Goal: Information Seeking & Learning: Learn about a topic

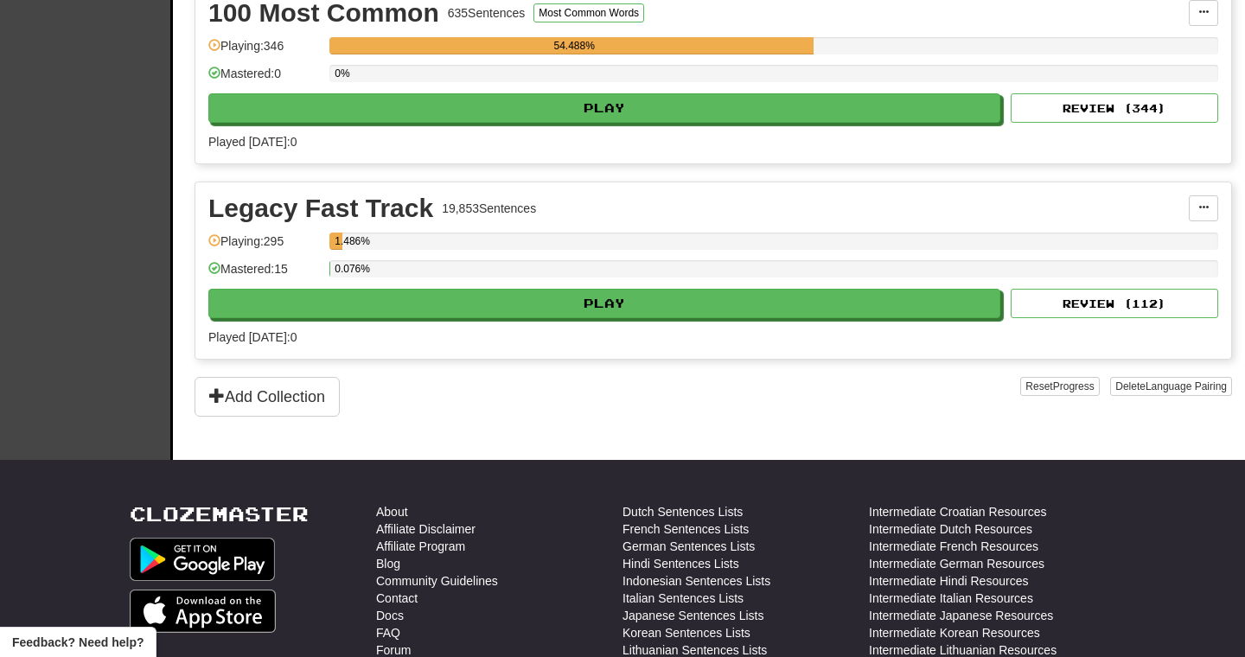
scroll to position [550, 0]
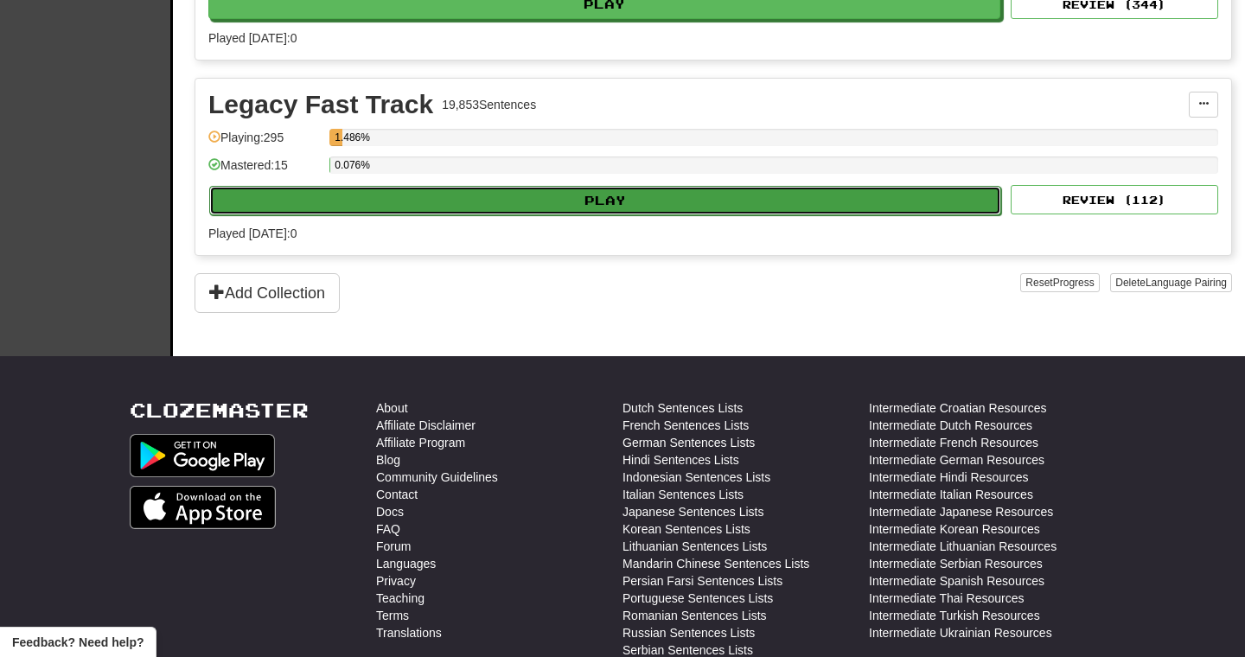
click at [650, 200] on button "Play" at bounding box center [605, 200] width 792 height 29
select select "**"
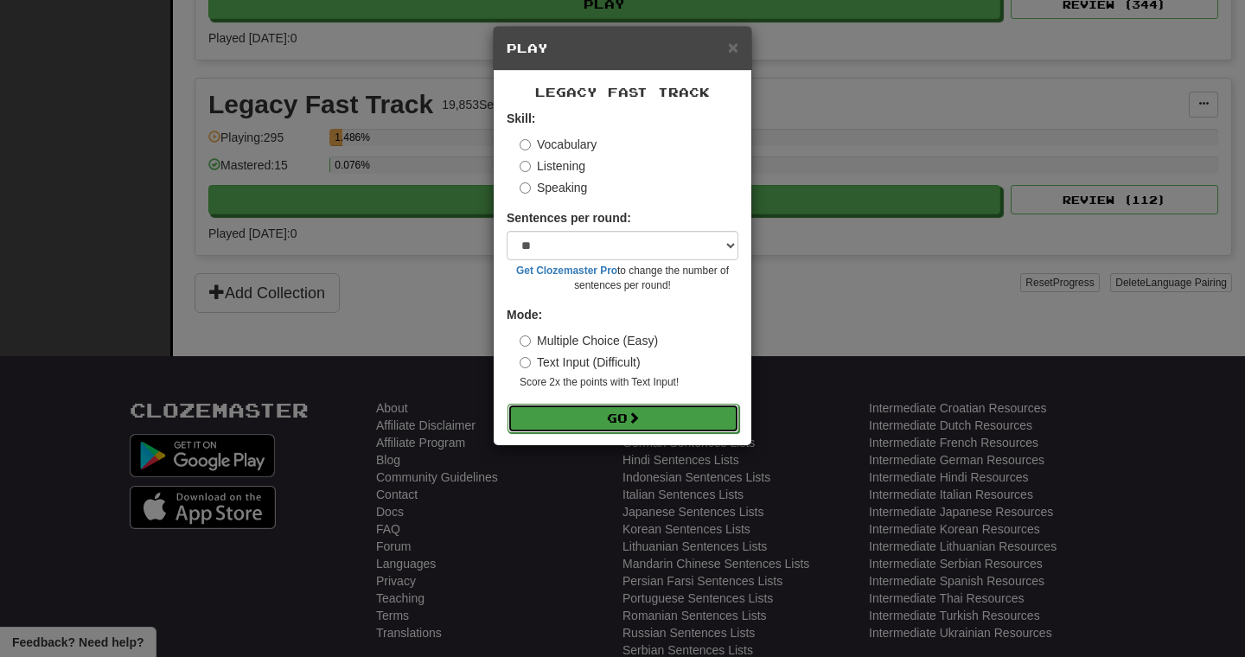
click at [590, 416] on button "Go" at bounding box center [624, 418] width 232 height 29
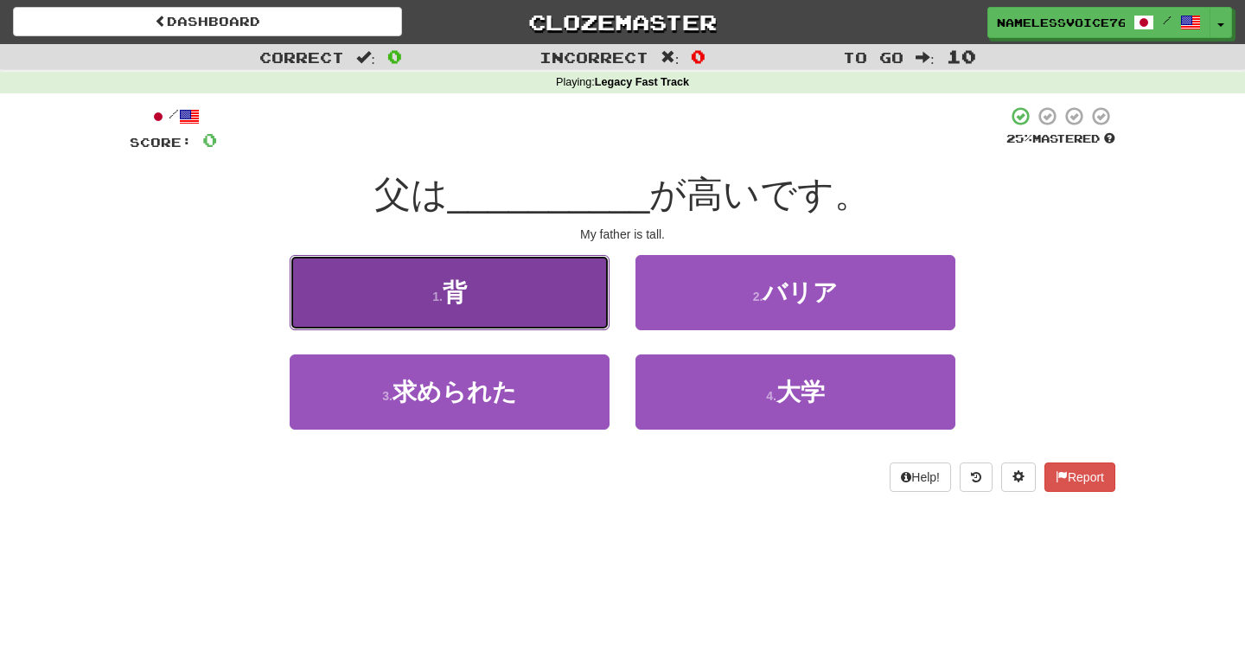
click at [561, 317] on button "1 . 背" at bounding box center [450, 292] width 320 height 75
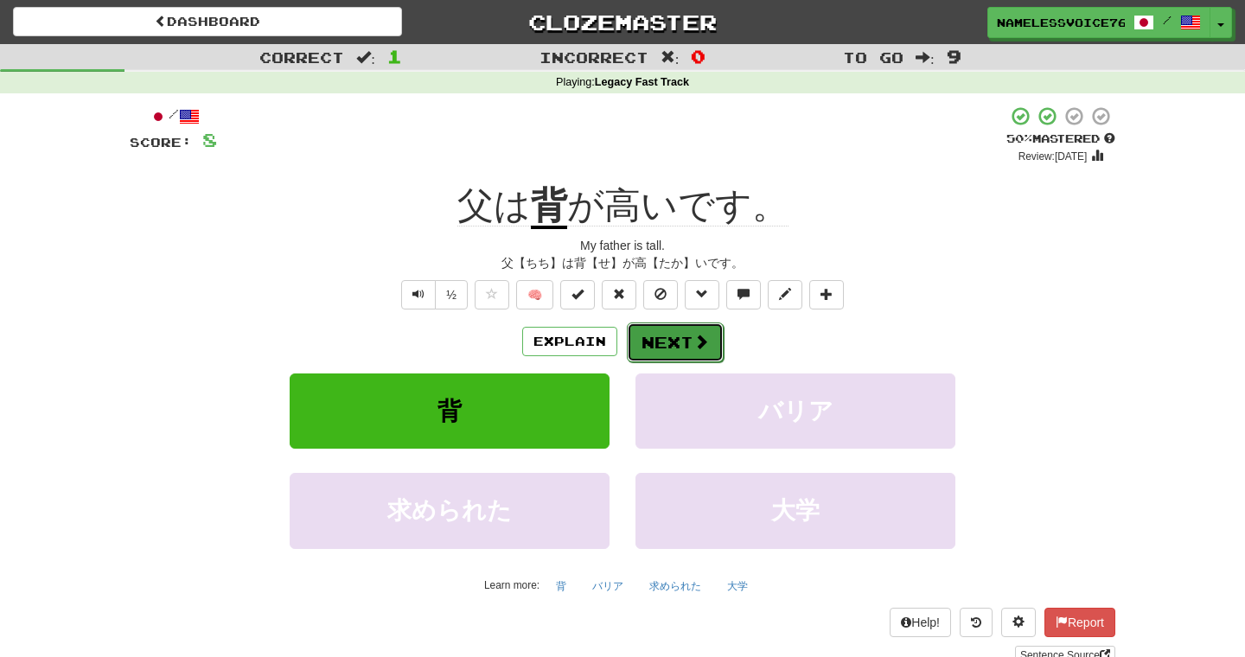
click at [675, 343] on button "Next" at bounding box center [675, 343] width 97 height 40
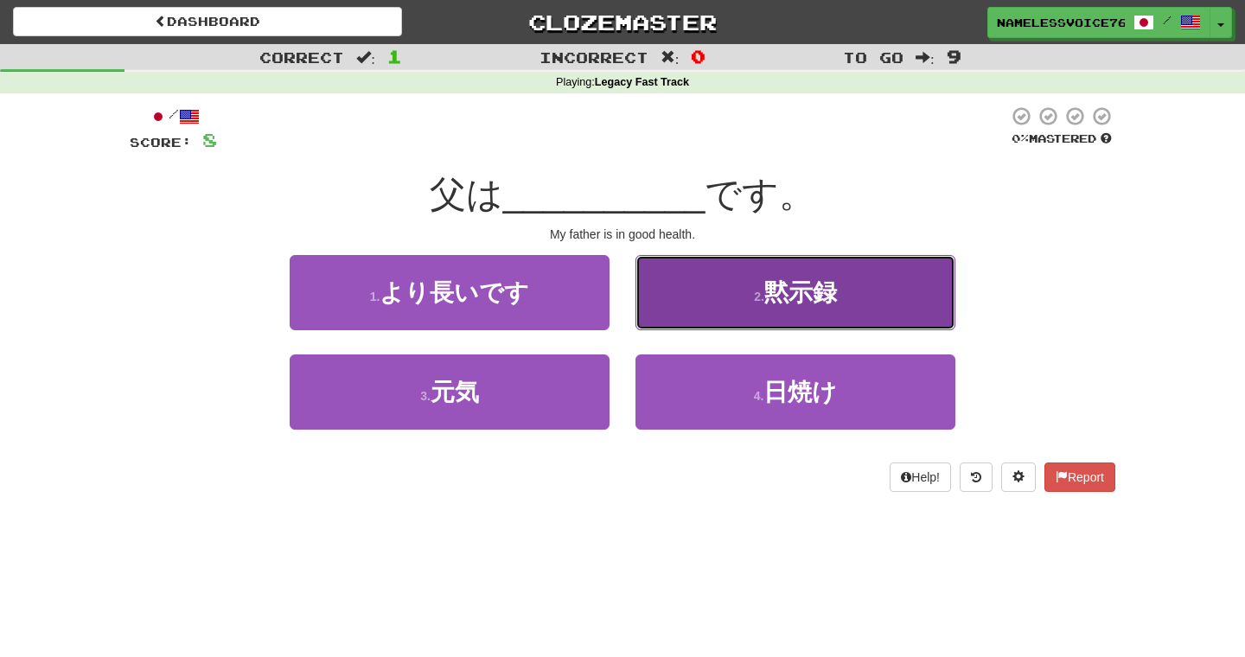
click at [830, 281] on span "黙示録" at bounding box center [801, 292] width 73 height 27
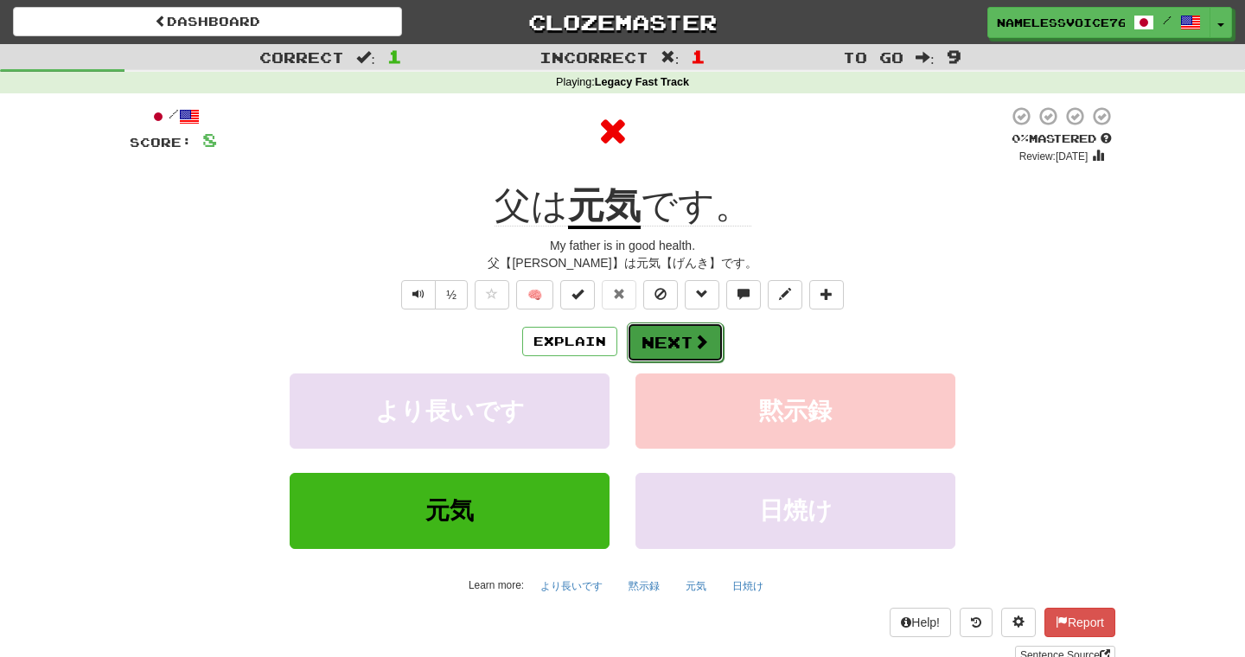
click at [669, 330] on button "Next" at bounding box center [675, 343] width 97 height 40
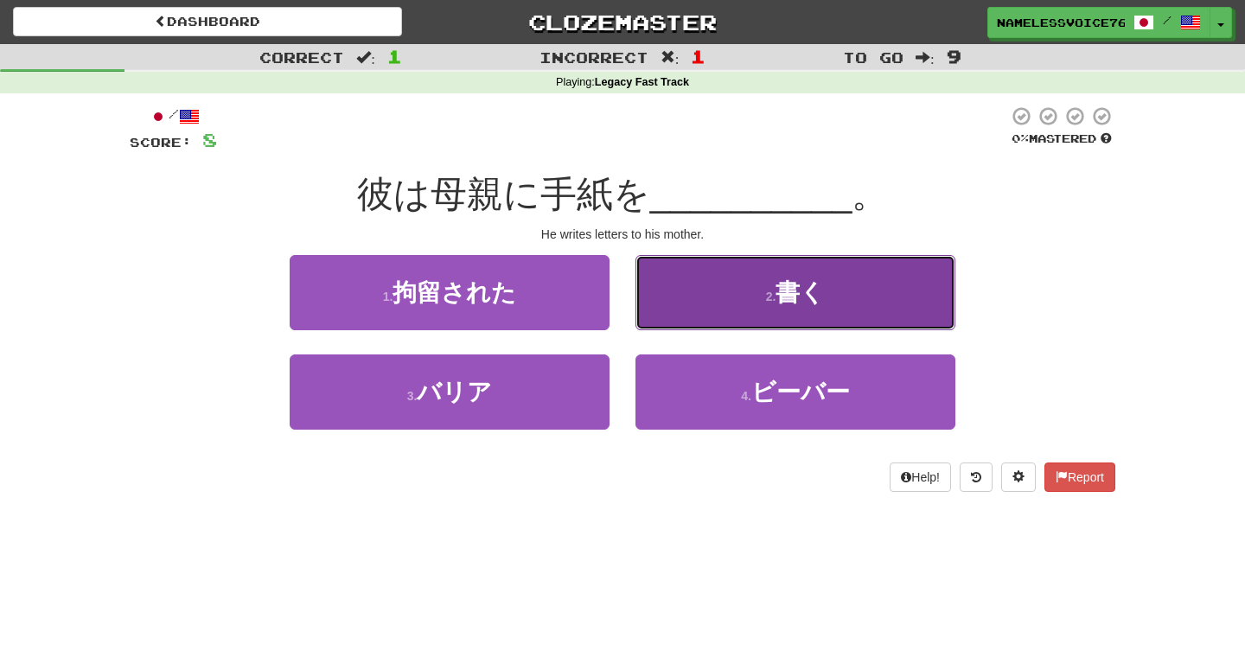
click at [741, 279] on button "2 . 書く" at bounding box center [796, 292] width 320 height 75
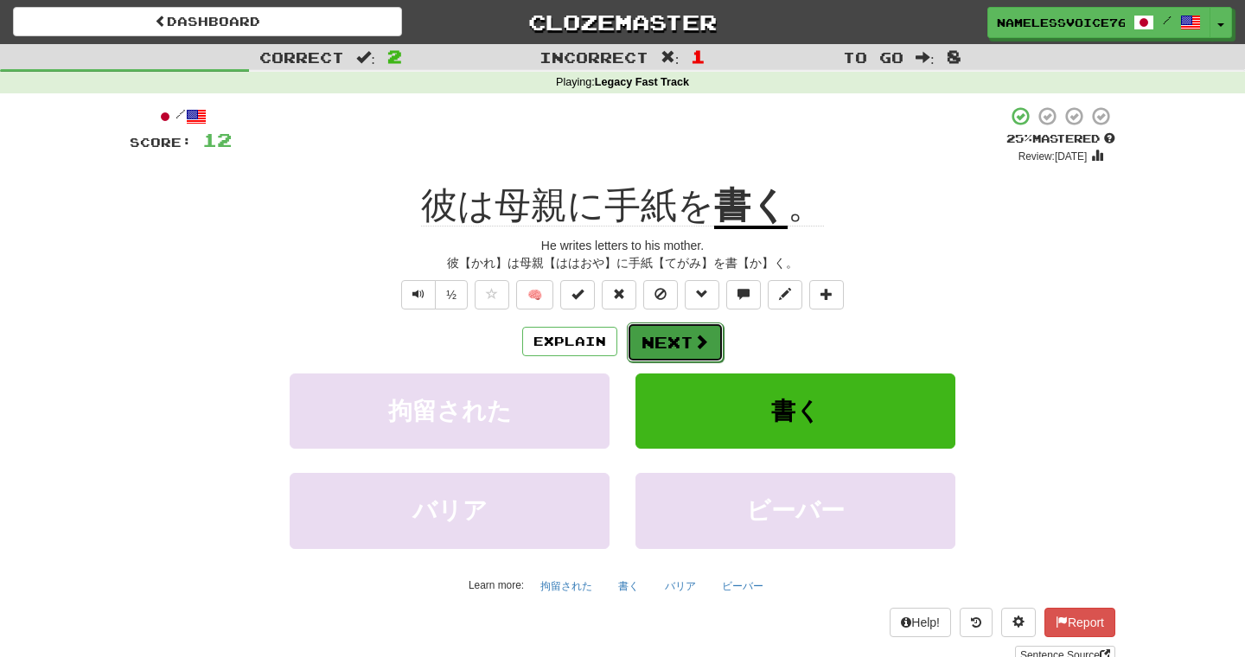
click at [696, 352] on button "Next" at bounding box center [675, 343] width 97 height 40
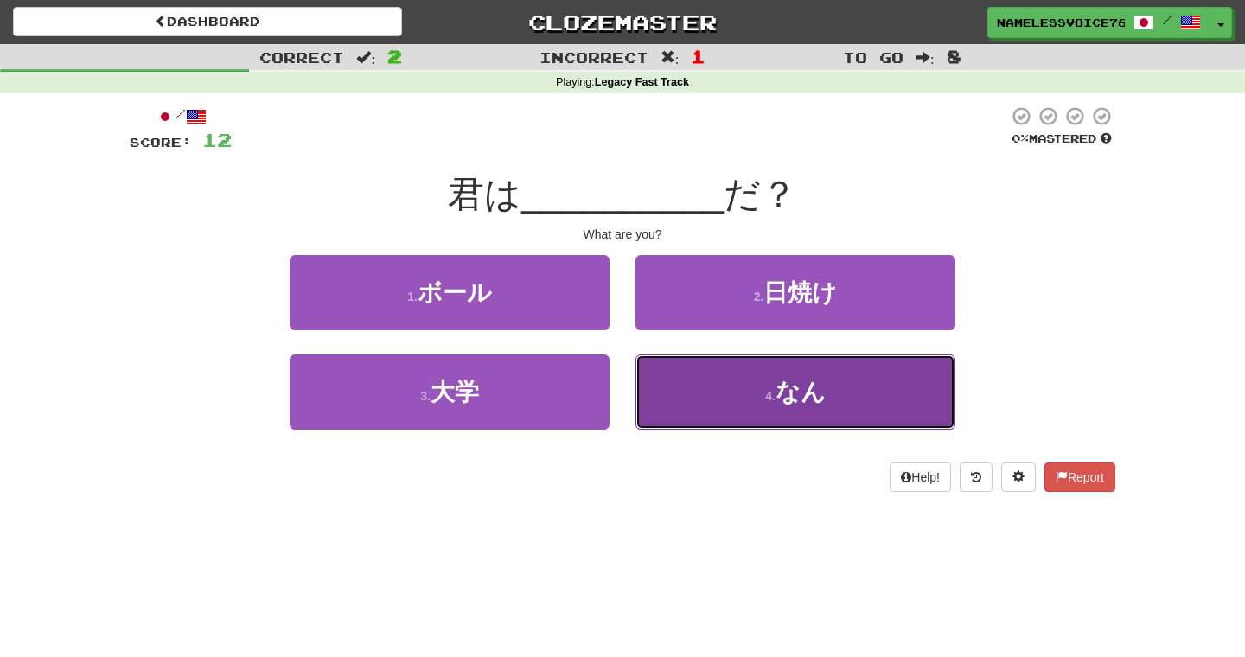
click at [707, 403] on button "4 . なん" at bounding box center [796, 392] width 320 height 75
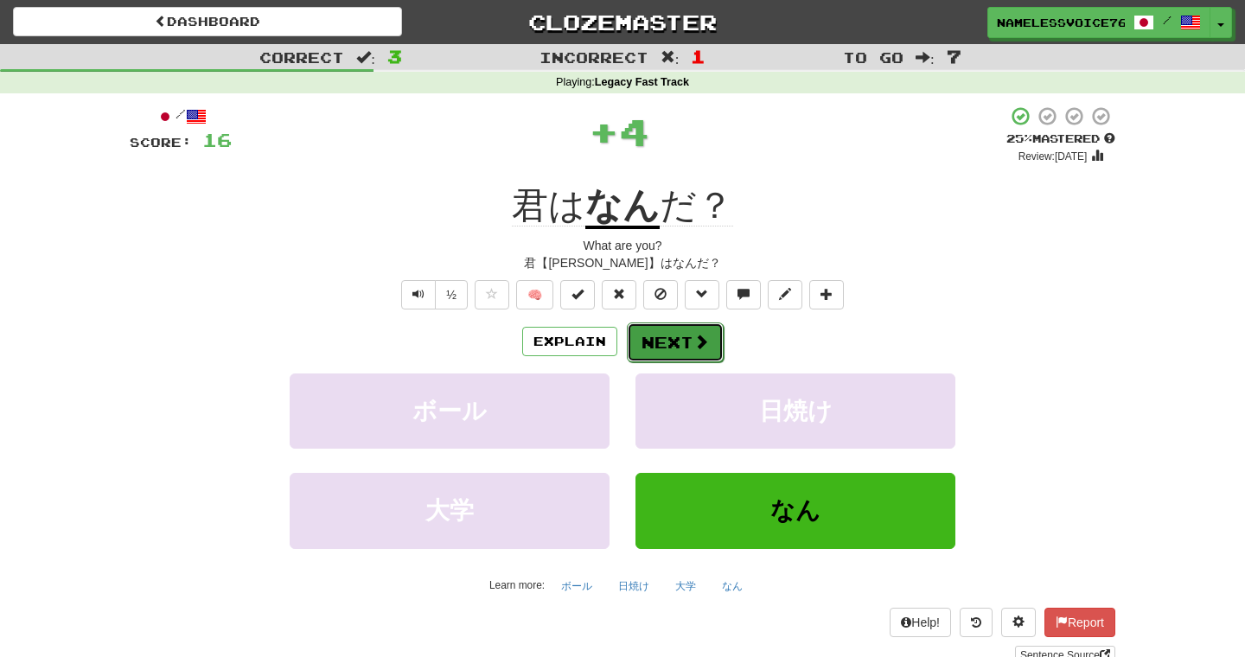
click at [686, 341] on button "Next" at bounding box center [675, 343] width 97 height 40
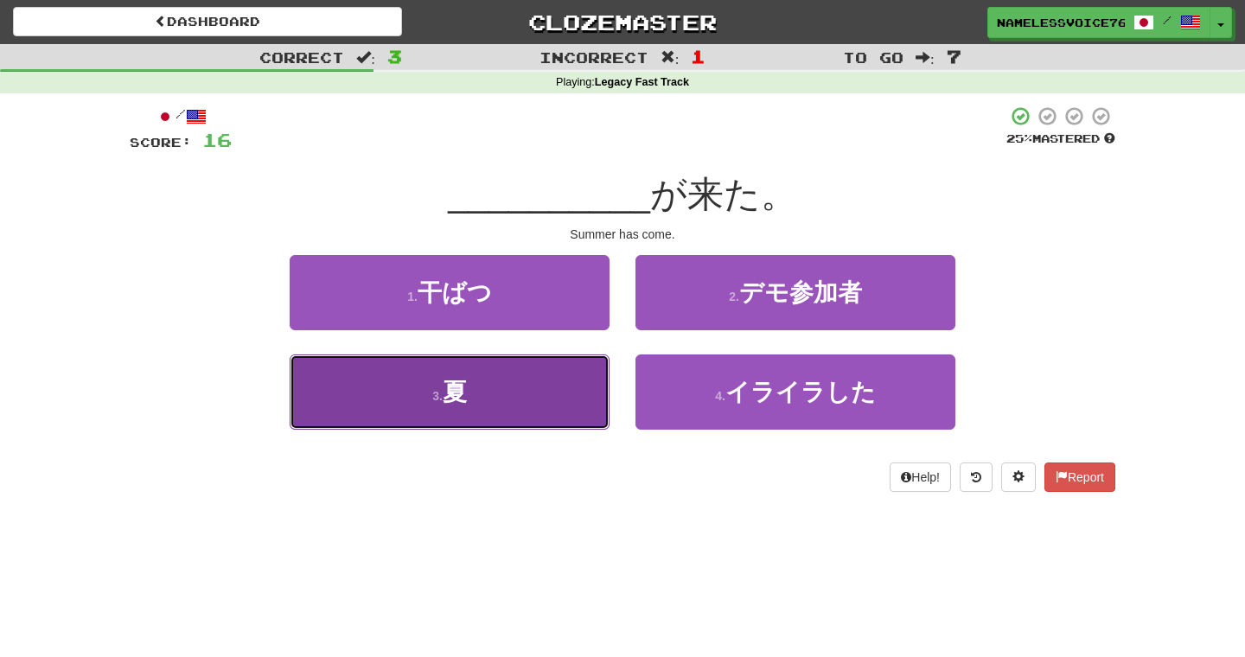
click at [593, 405] on button "3 . 夏" at bounding box center [450, 392] width 320 height 75
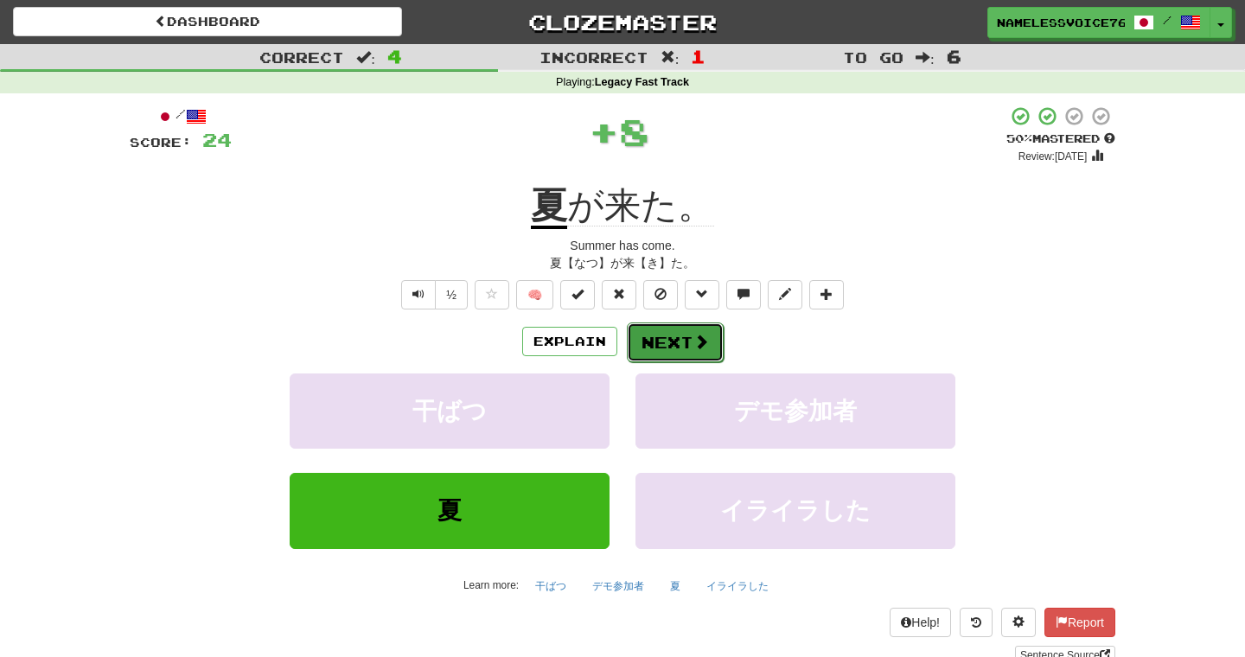
click at [649, 337] on button "Next" at bounding box center [675, 343] width 97 height 40
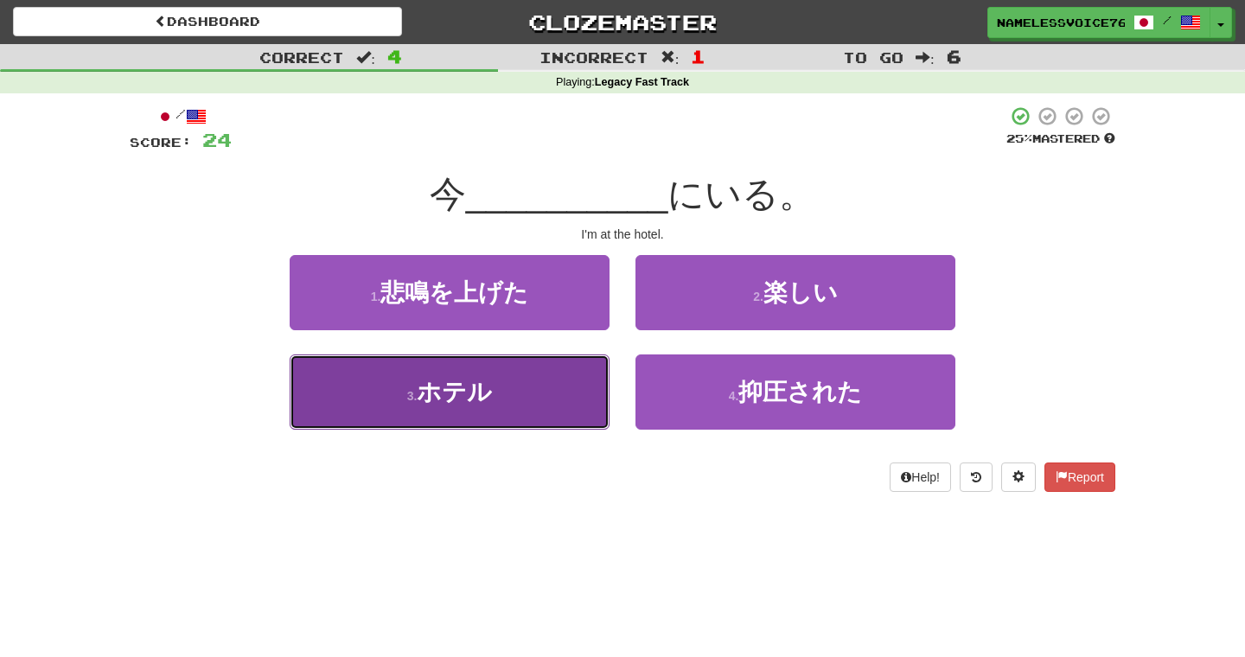
click at [585, 374] on button "3 . ホテル" at bounding box center [450, 392] width 320 height 75
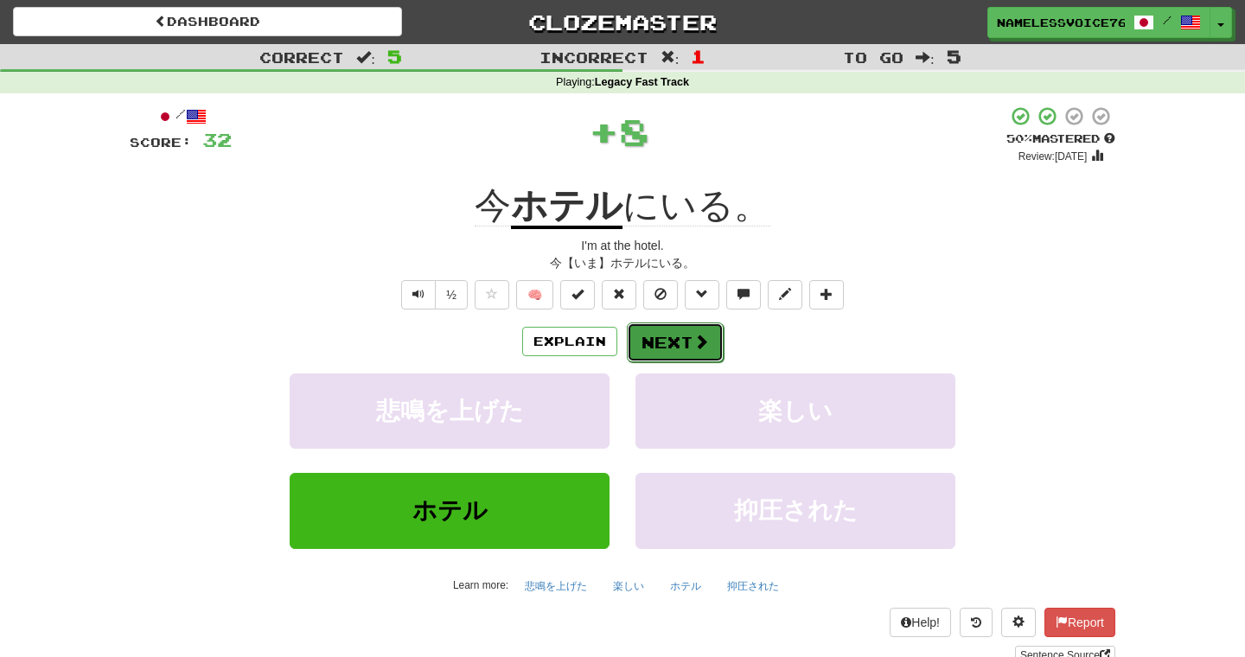
click at [660, 336] on button "Next" at bounding box center [675, 343] width 97 height 40
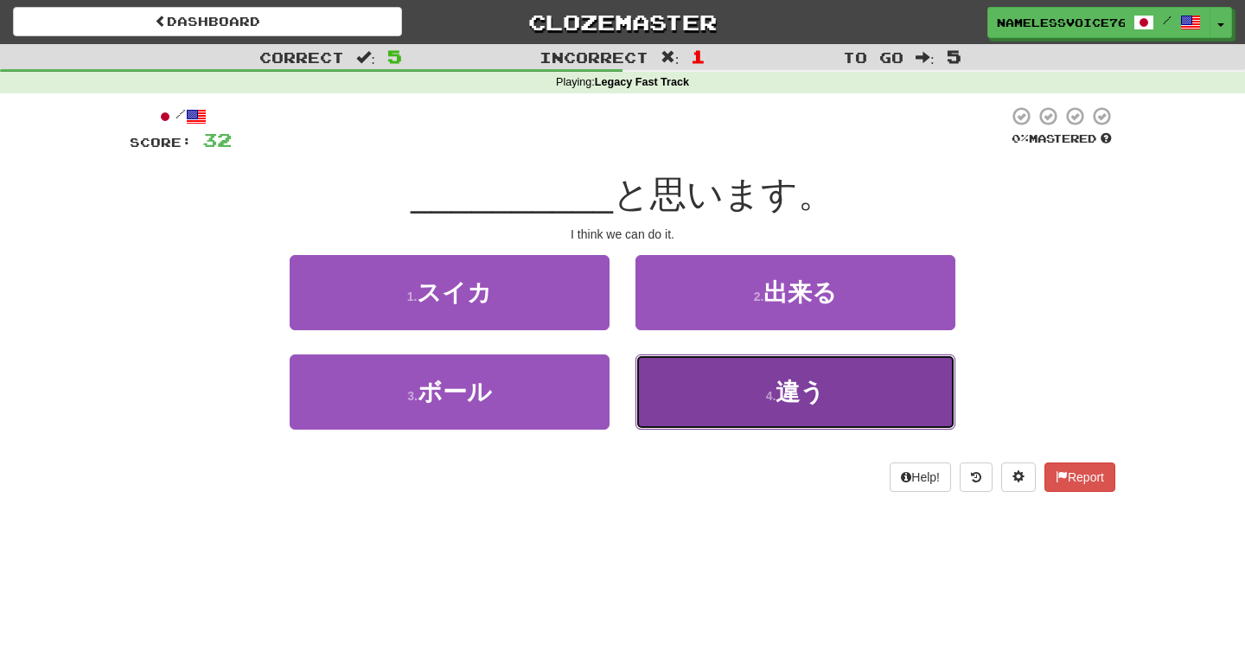
click at [673, 374] on button "4 . 違う" at bounding box center [796, 392] width 320 height 75
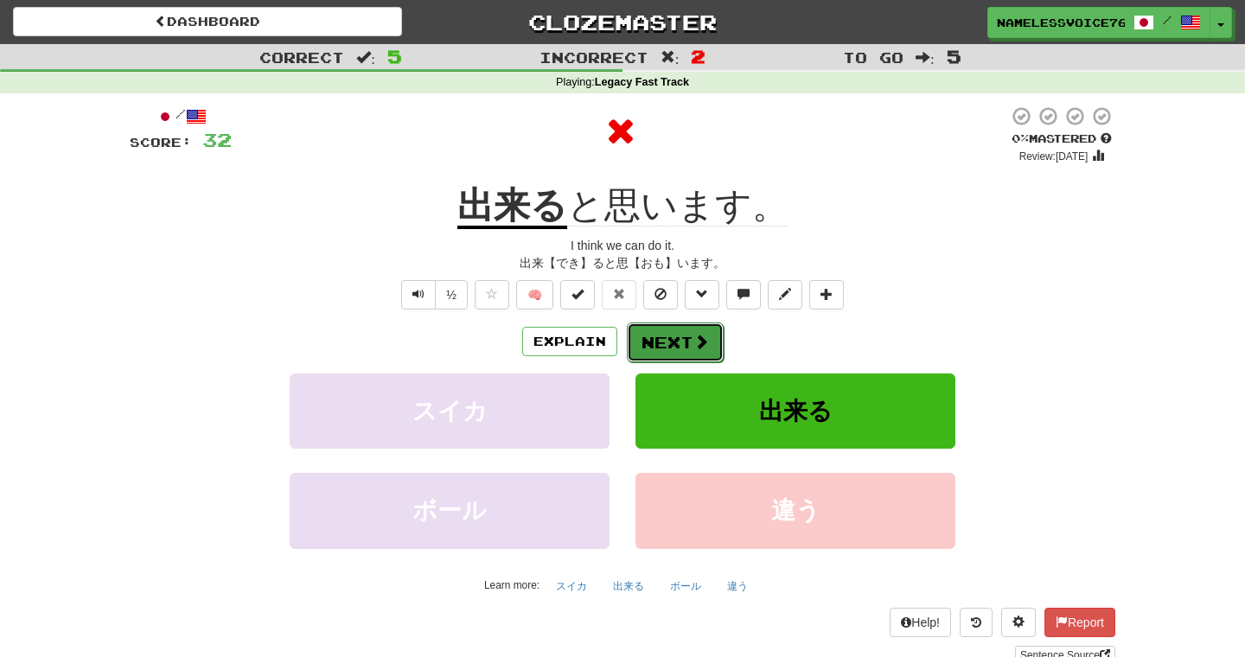
click at [669, 336] on button "Next" at bounding box center [675, 343] width 97 height 40
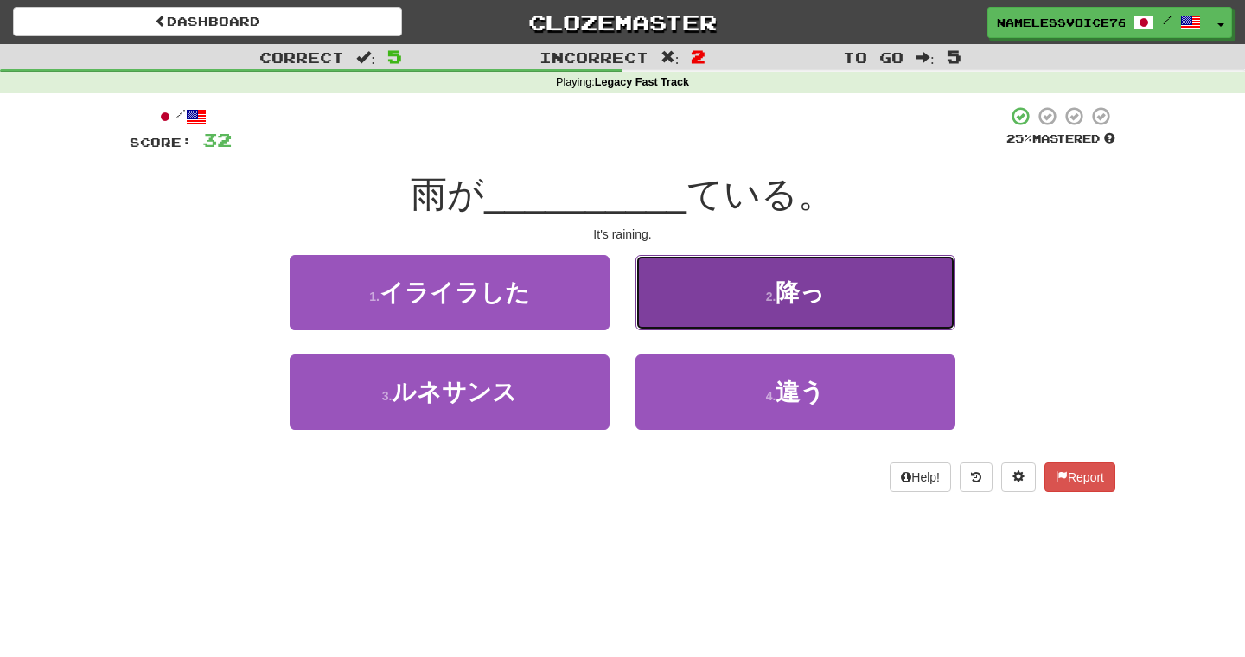
click at [701, 291] on button "2 . 降っ" at bounding box center [796, 292] width 320 height 75
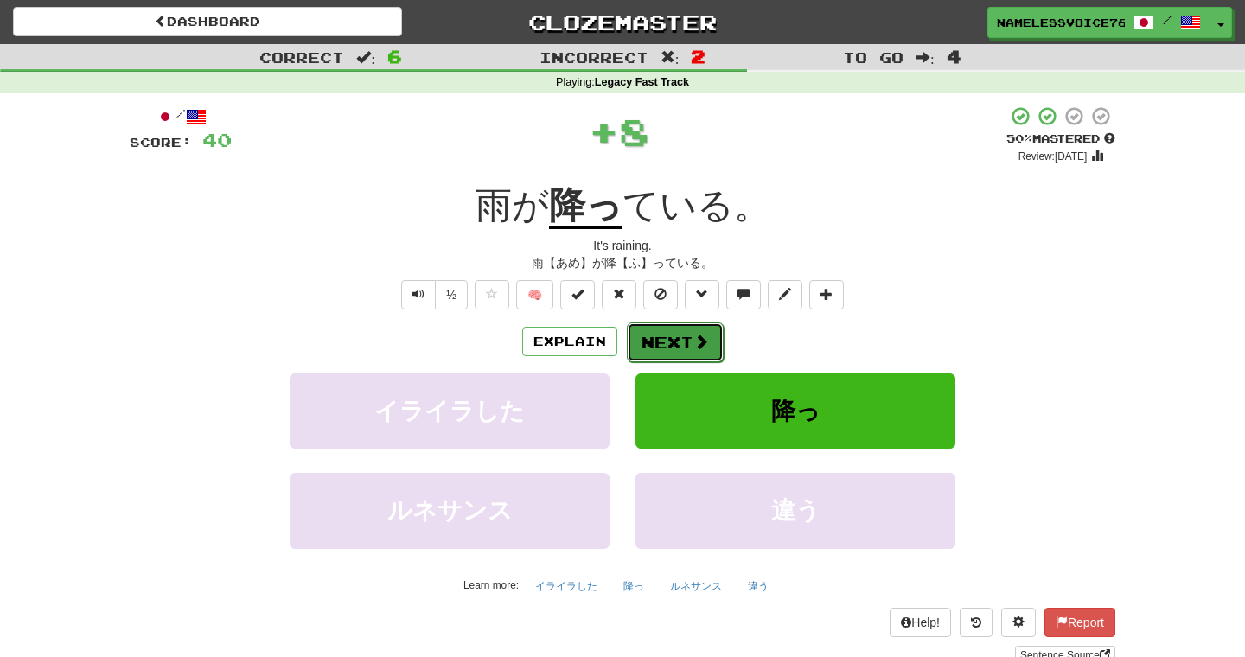
click at [656, 331] on button "Next" at bounding box center [675, 343] width 97 height 40
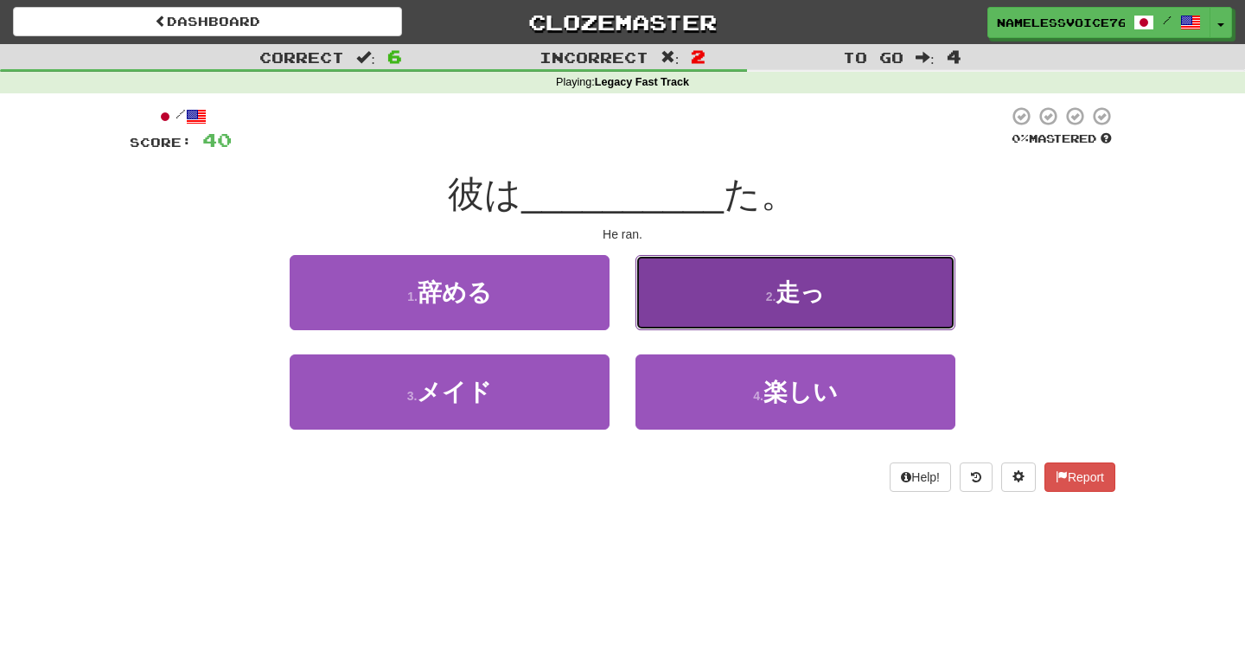
click at [691, 303] on button "2 . 走っ" at bounding box center [796, 292] width 320 height 75
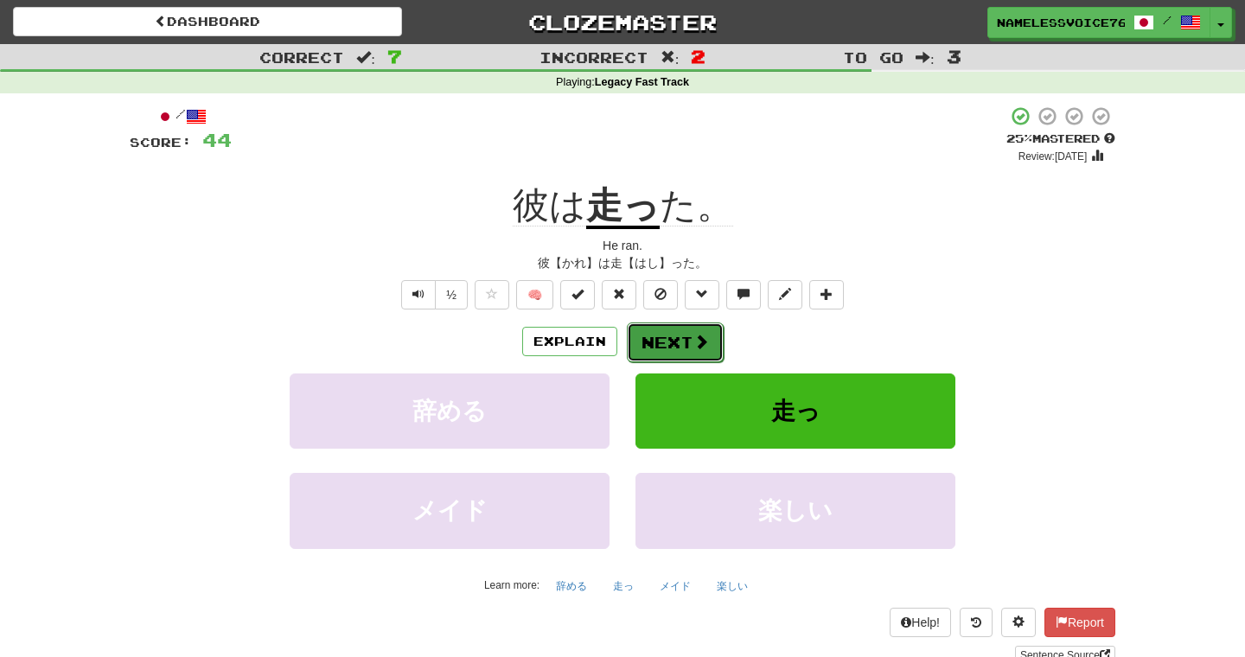
click at [708, 328] on button "Next" at bounding box center [675, 343] width 97 height 40
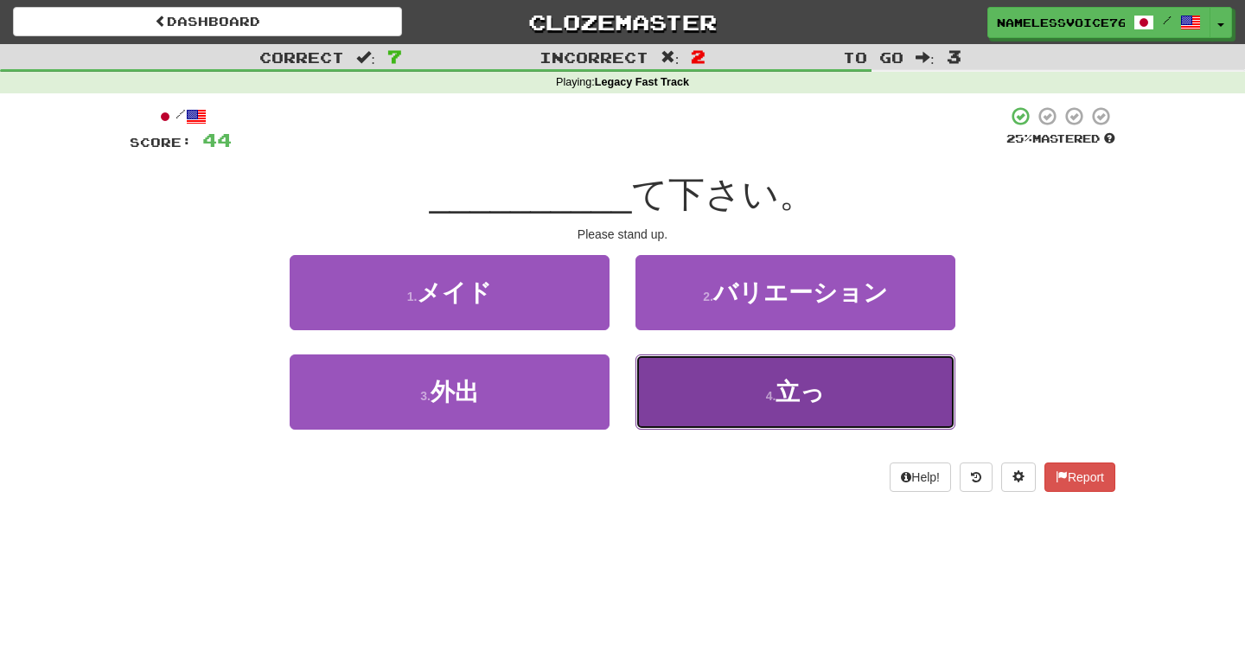
click at [902, 392] on button "4 . 立っ" at bounding box center [796, 392] width 320 height 75
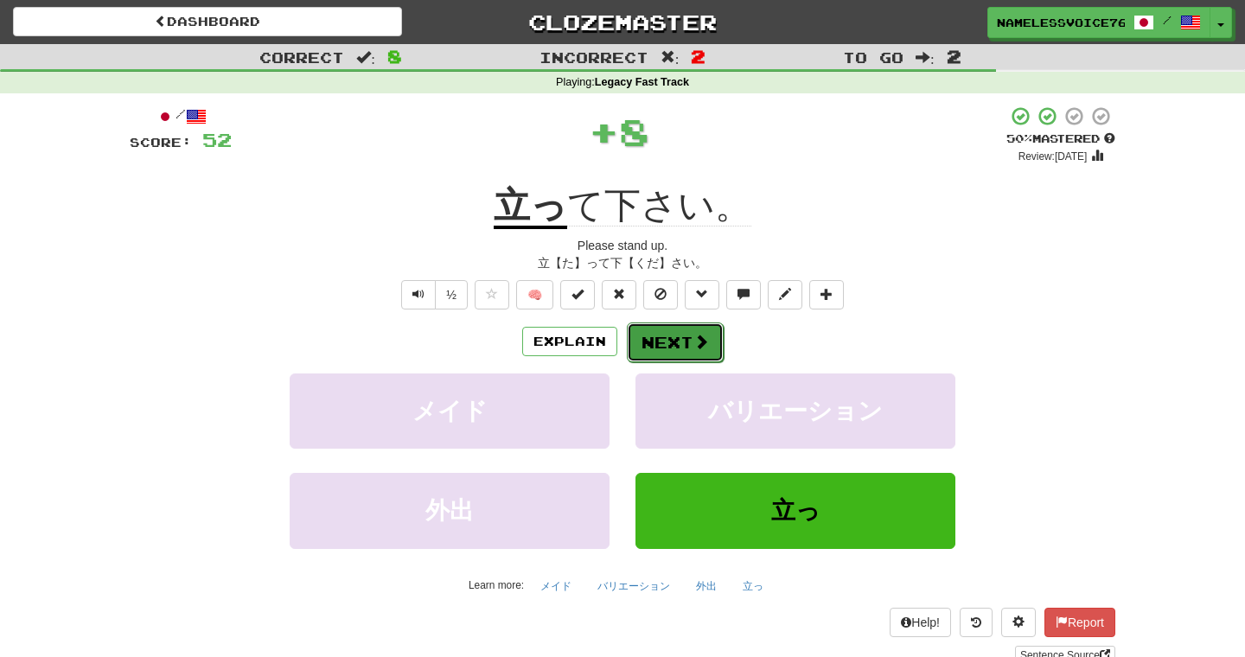
click at [668, 353] on button "Next" at bounding box center [675, 343] width 97 height 40
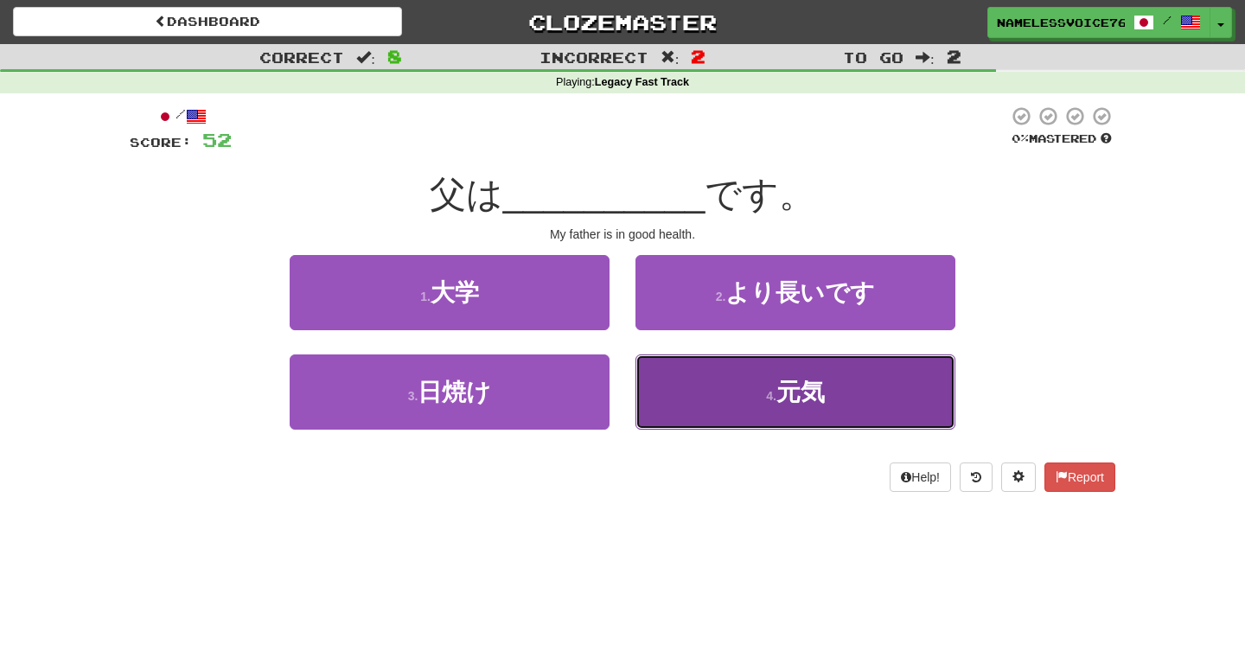
click at [676, 365] on button "4 . 元気" at bounding box center [796, 392] width 320 height 75
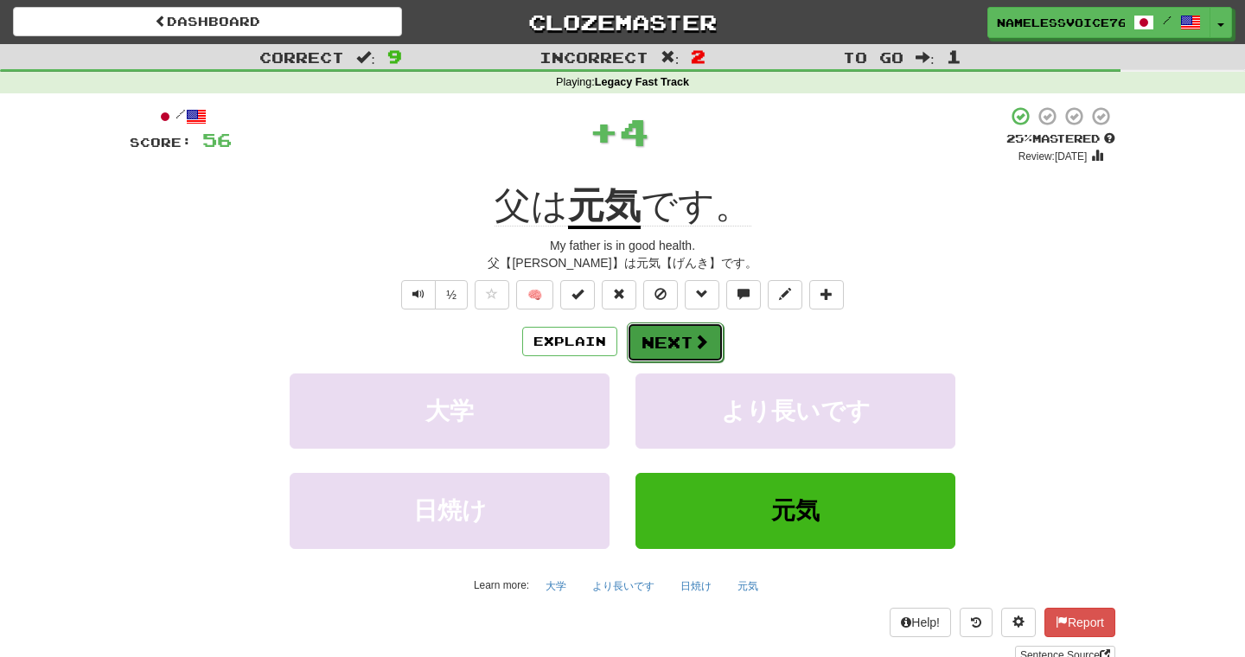
click at [694, 342] on span at bounding box center [702, 342] width 16 height 16
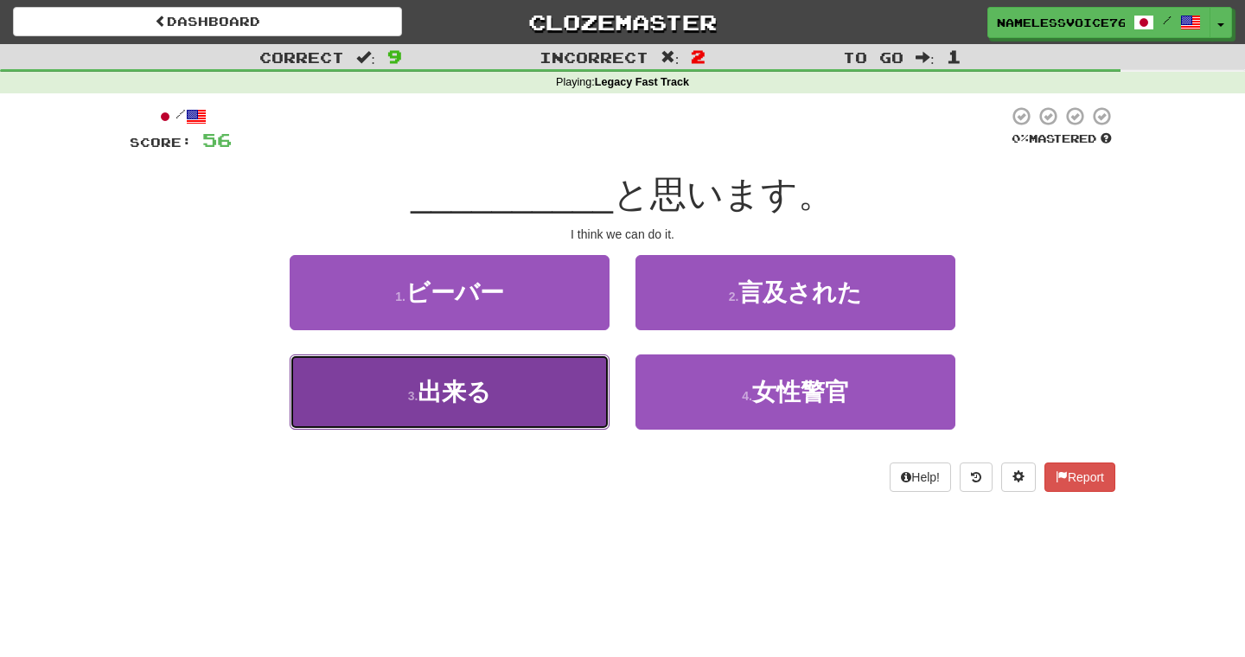
click at [538, 387] on button "3 . 出来る" at bounding box center [450, 392] width 320 height 75
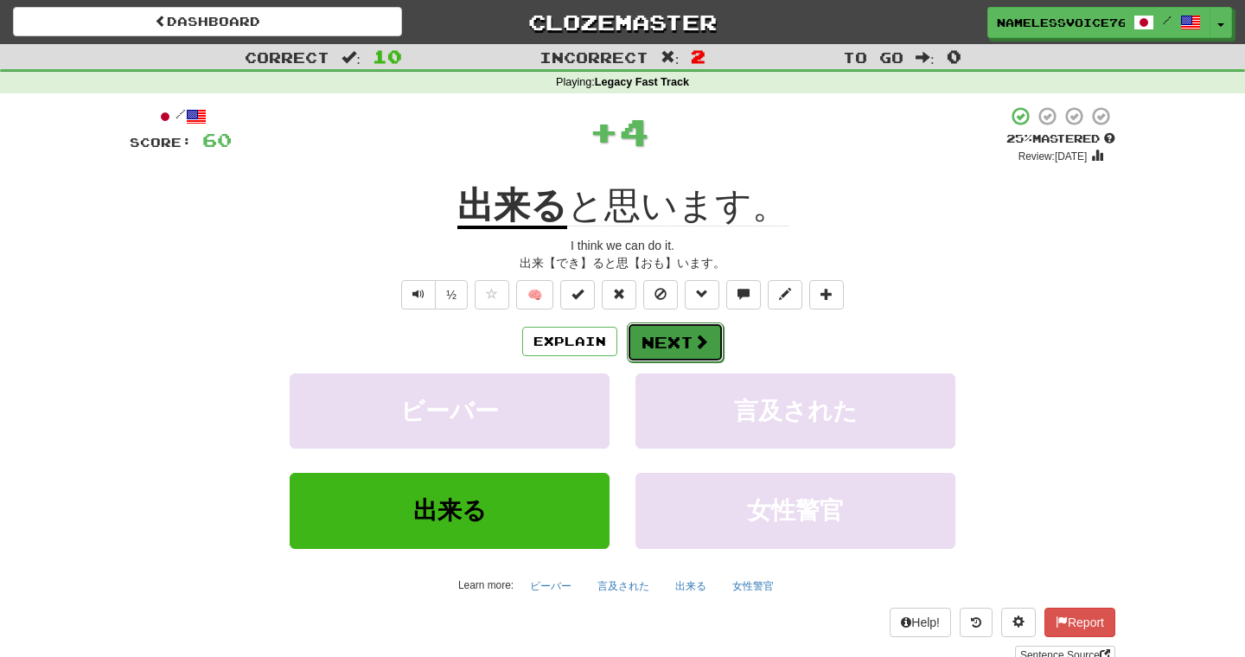
click at [662, 351] on button "Next" at bounding box center [675, 343] width 97 height 40
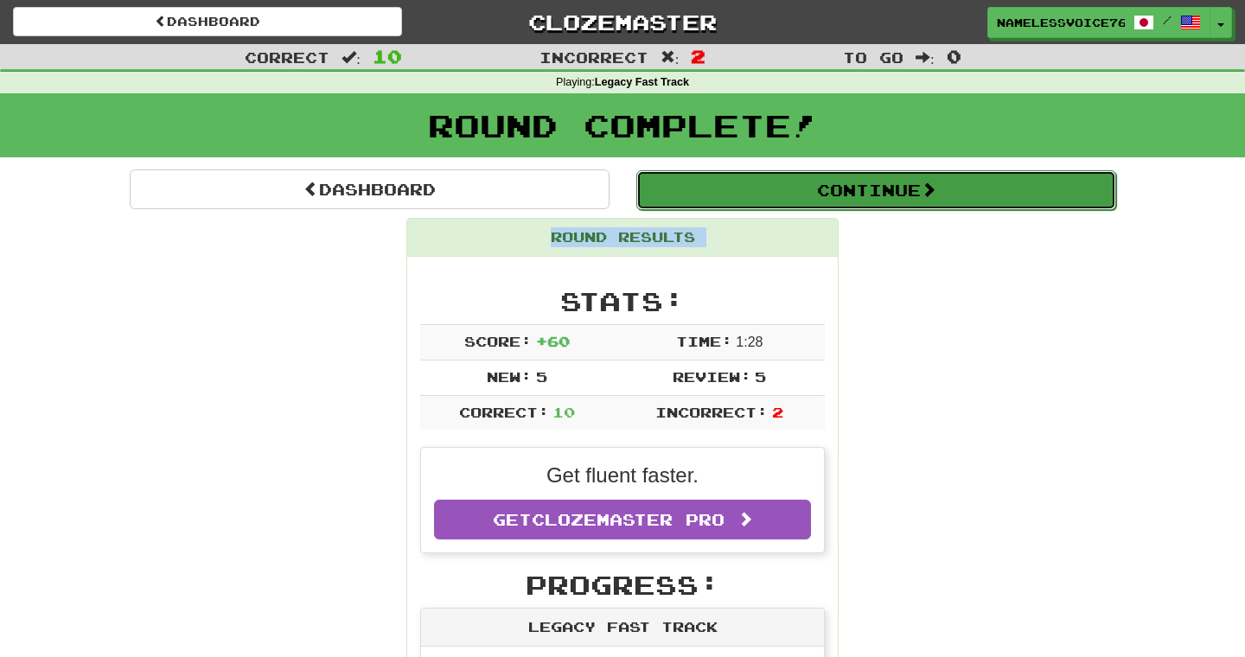
click at [788, 202] on button "Continue" at bounding box center [877, 190] width 480 height 40
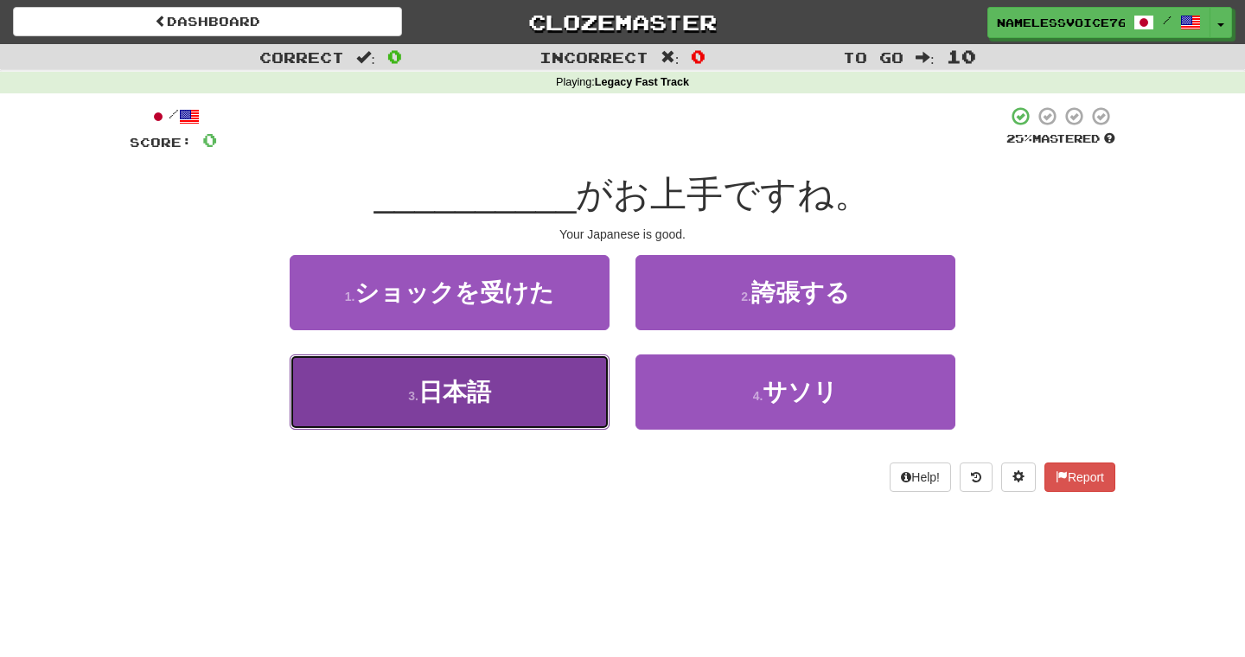
click at [523, 426] on button "3 . 日本語" at bounding box center [450, 392] width 320 height 75
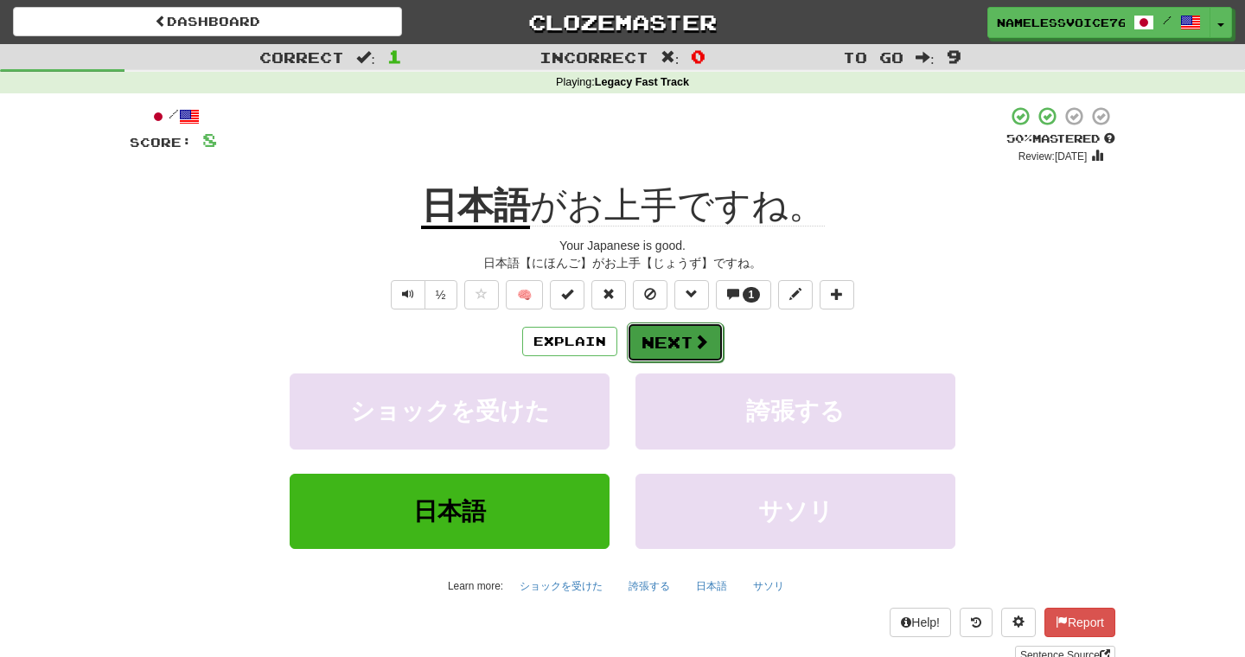
click at [670, 349] on button "Next" at bounding box center [675, 343] width 97 height 40
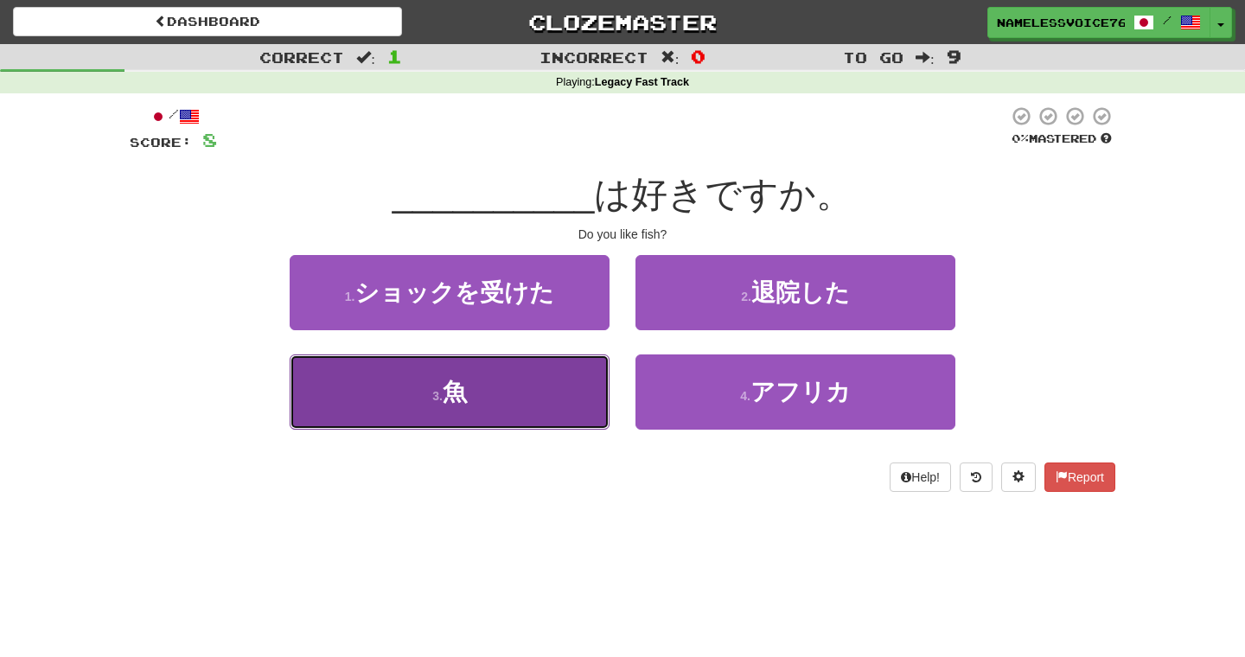
click at [482, 395] on button "3 . 魚" at bounding box center [450, 392] width 320 height 75
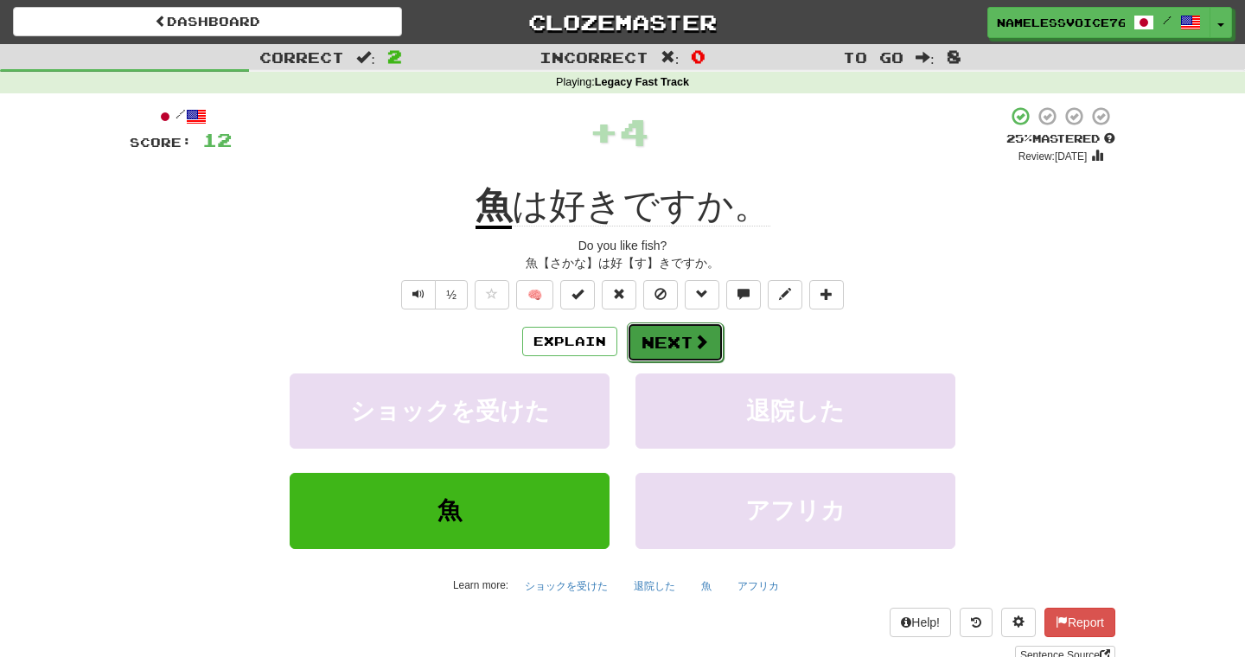
click at [672, 341] on button "Next" at bounding box center [675, 343] width 97 height 40
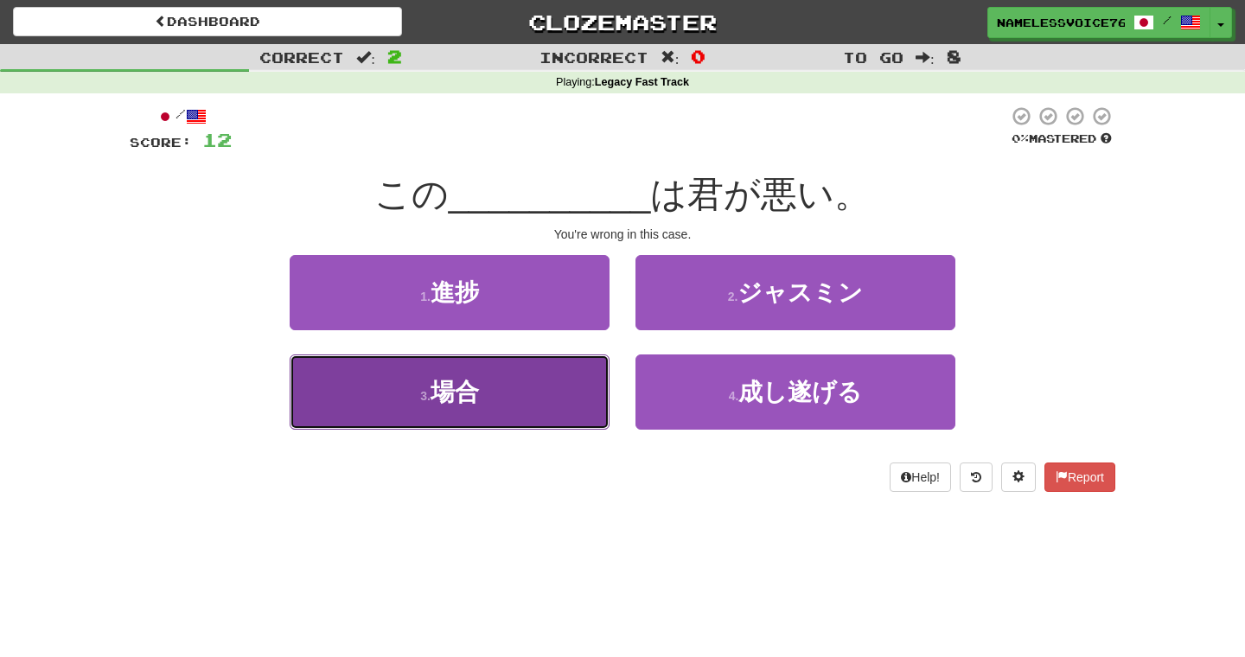
click at [547, 412] on button "3 . 場合" at bounding box center [450, 392] width 320 height 75
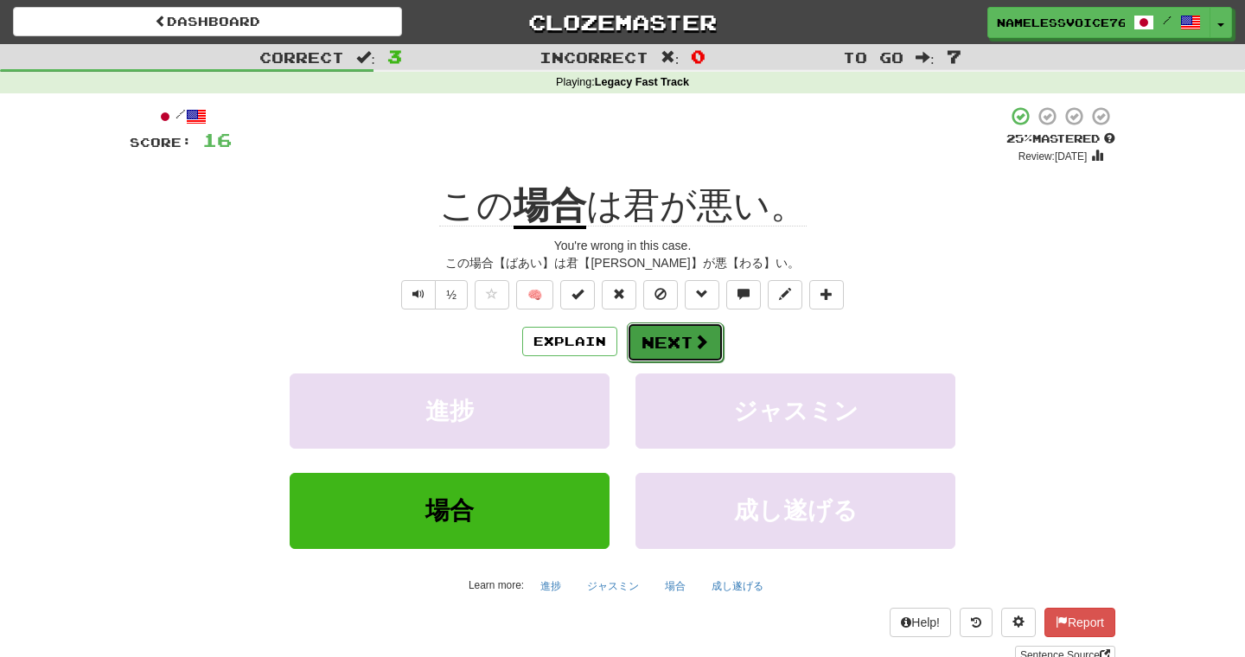
click at [688, 342] on button "Next" at bounding box center [675, 343] width 97 height 40
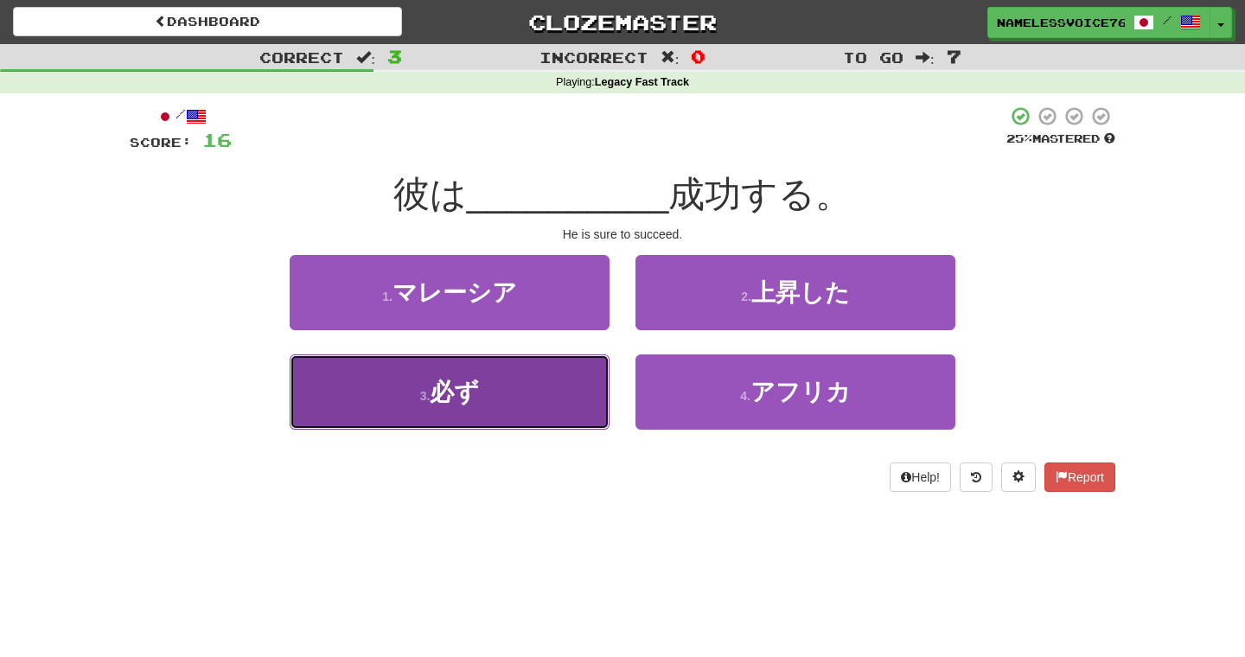
click at [490, 415] on button "3 . 必ず" at bounding box center [450, 392] width 320 height 75
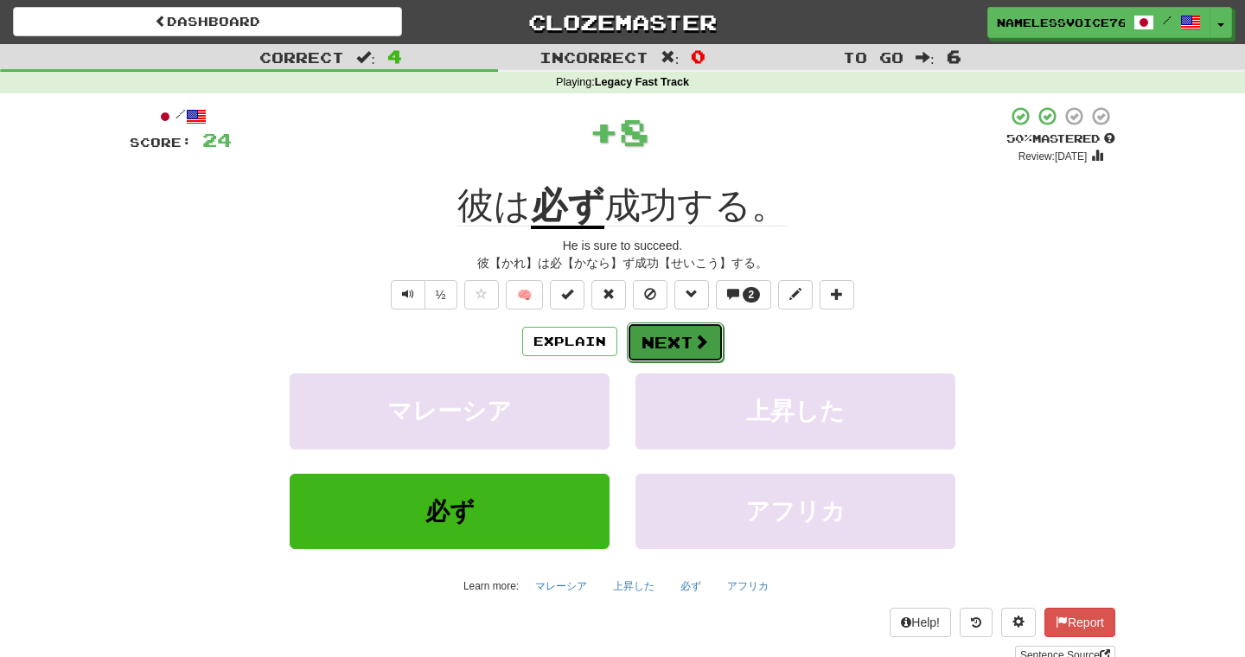
click at [669, 331] on button "Next" at bounding box center [675, 343] width 97 height 40
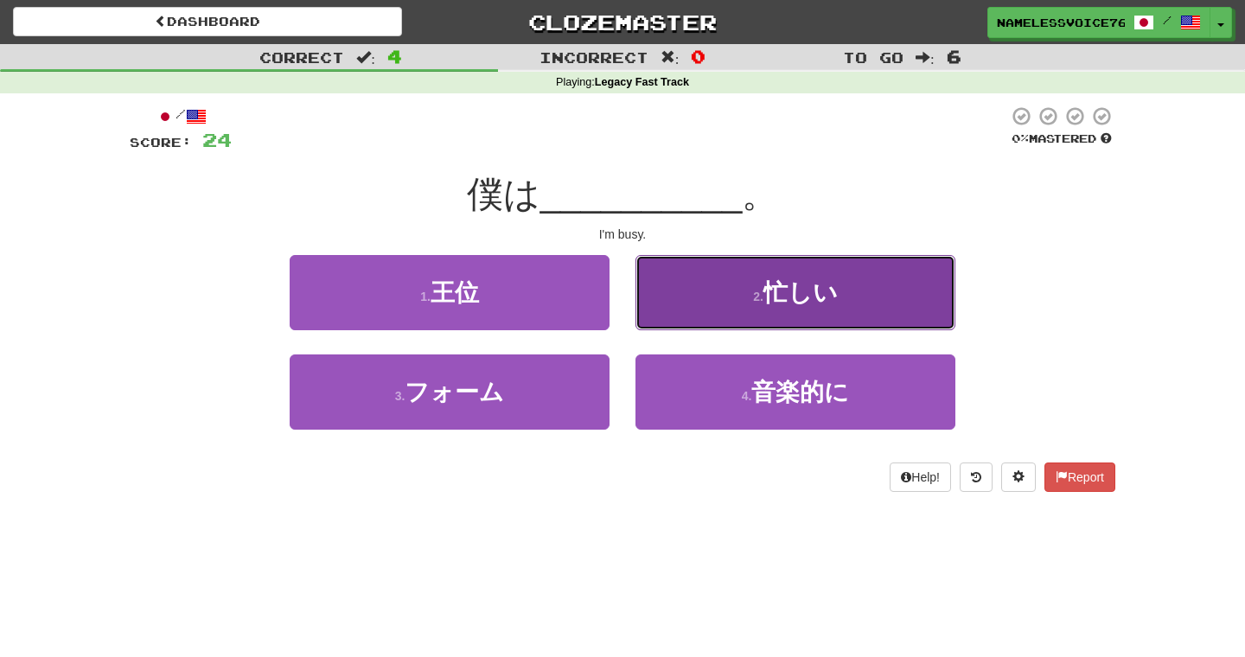
click at [683, 315] on button "2 . 忙しい" at bounding box center [796, 292] width 320 height 75
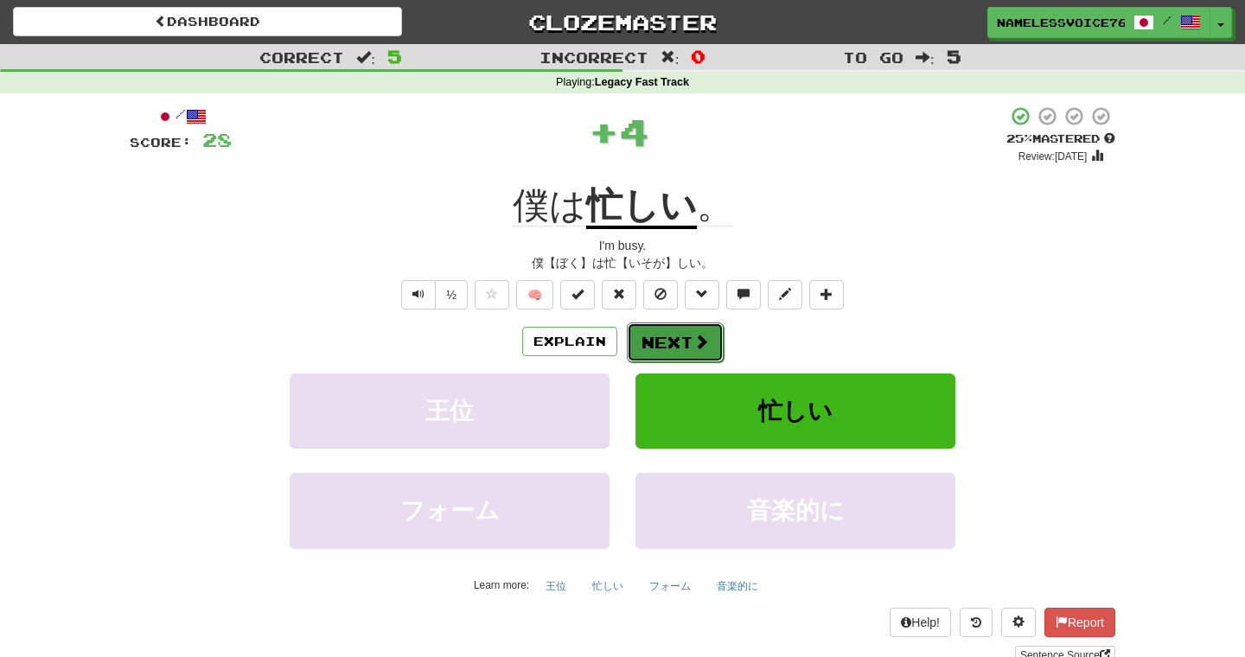
click at [659, 333] on button "Next" at bounding box center [675, 343] width 97 height 40
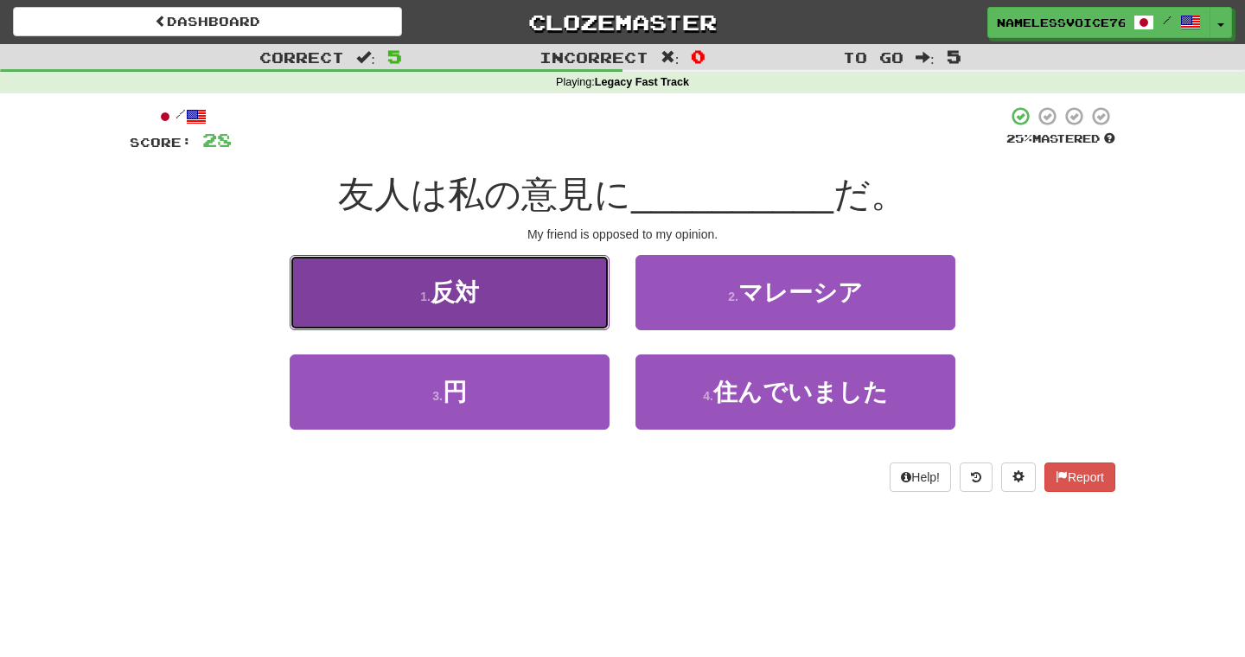
click at [566, 320] on button "1 . 反対" at bounding box center [450, 292] width 320 height 75
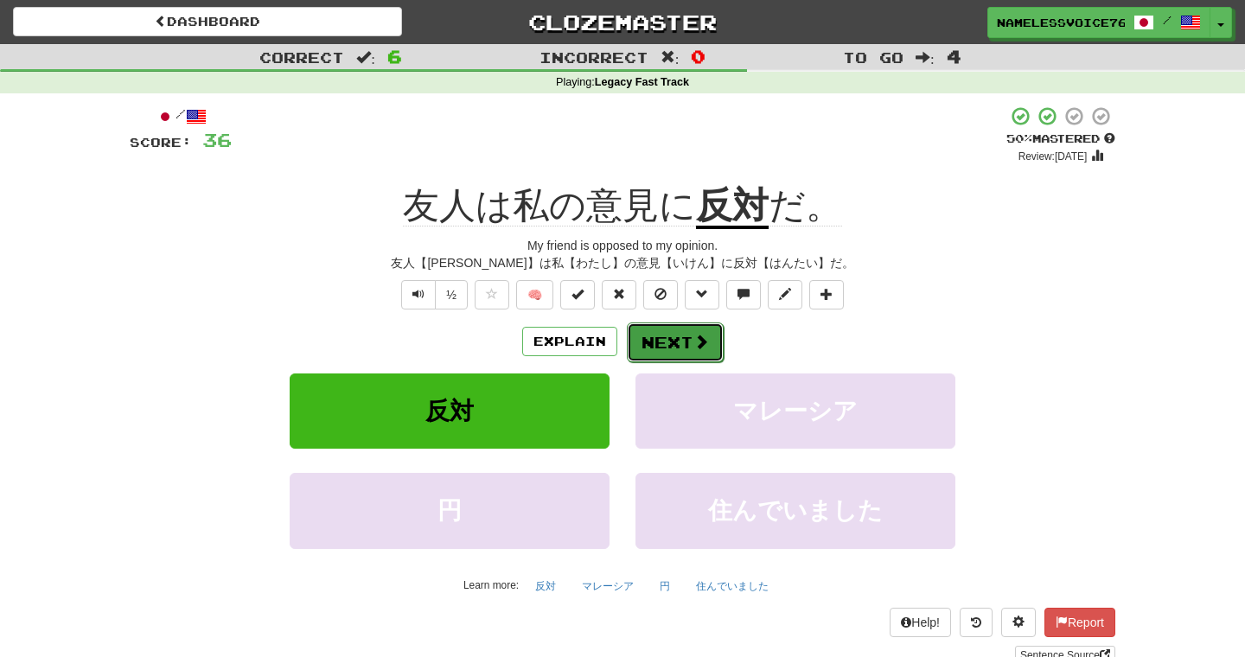
click at [687, 356] on button "Next" at bounding box center [675, 343] width 97 height 40
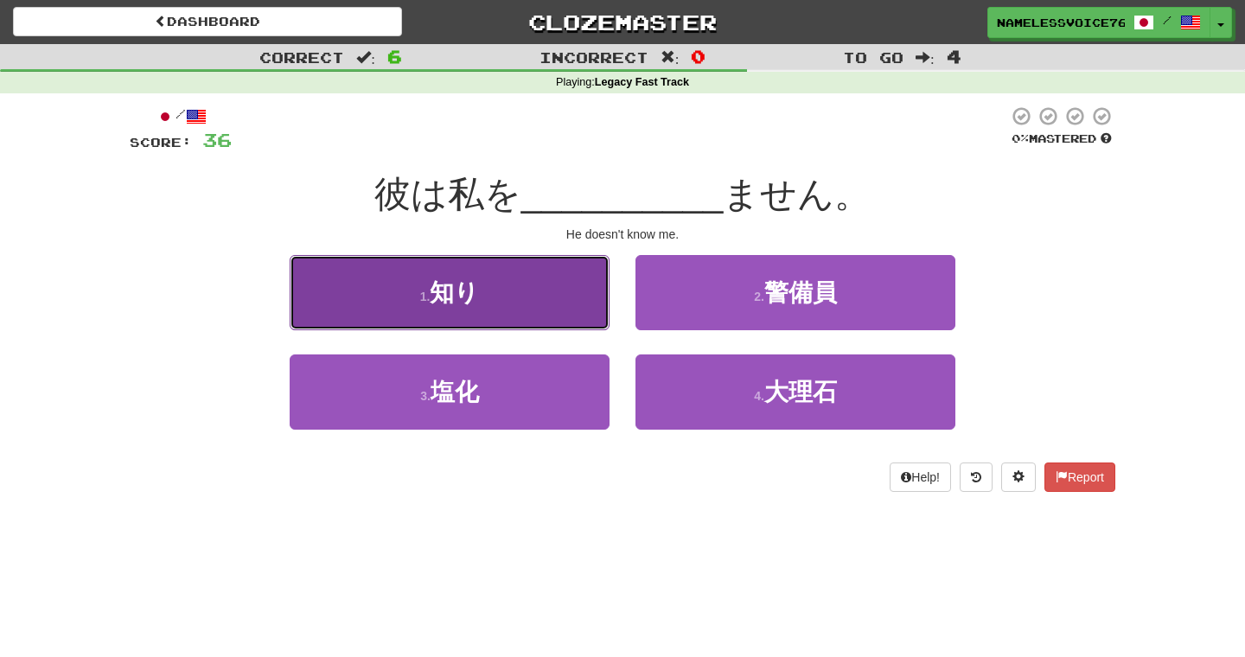
click at [534, 280] on button "1 . 知り" at bounding box center [450, 292] width 320 height 75
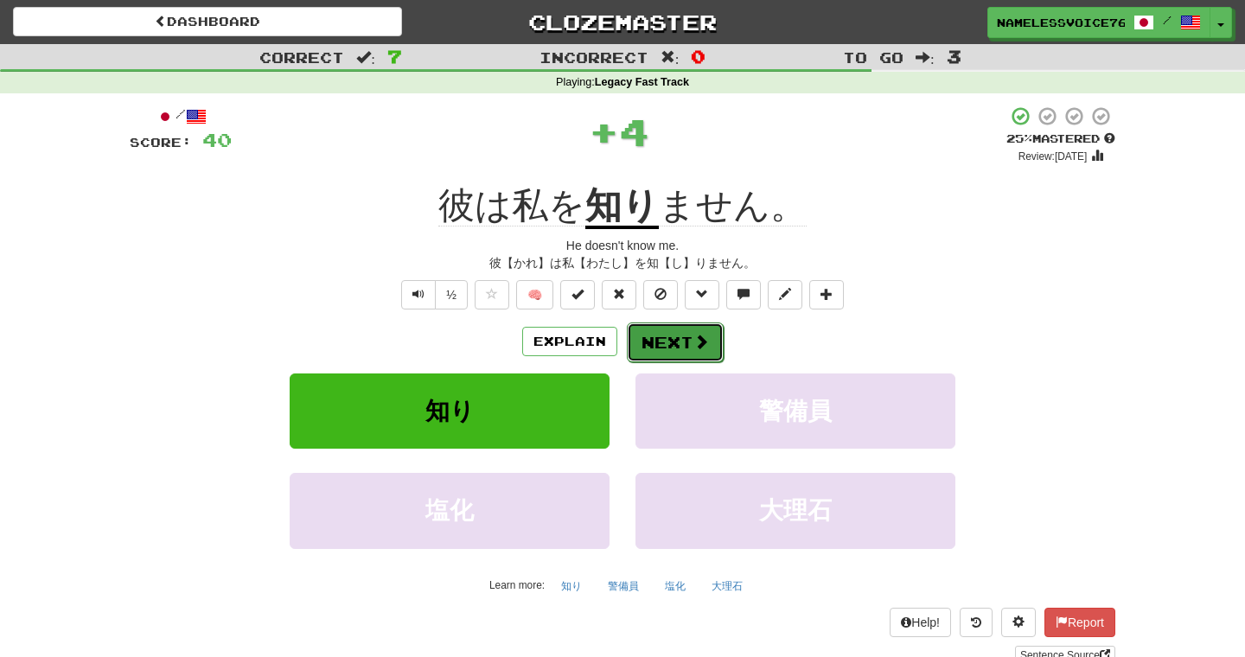
click at [687, 353] on button "Next" at bounding box center [675, 343] width 97 height 40
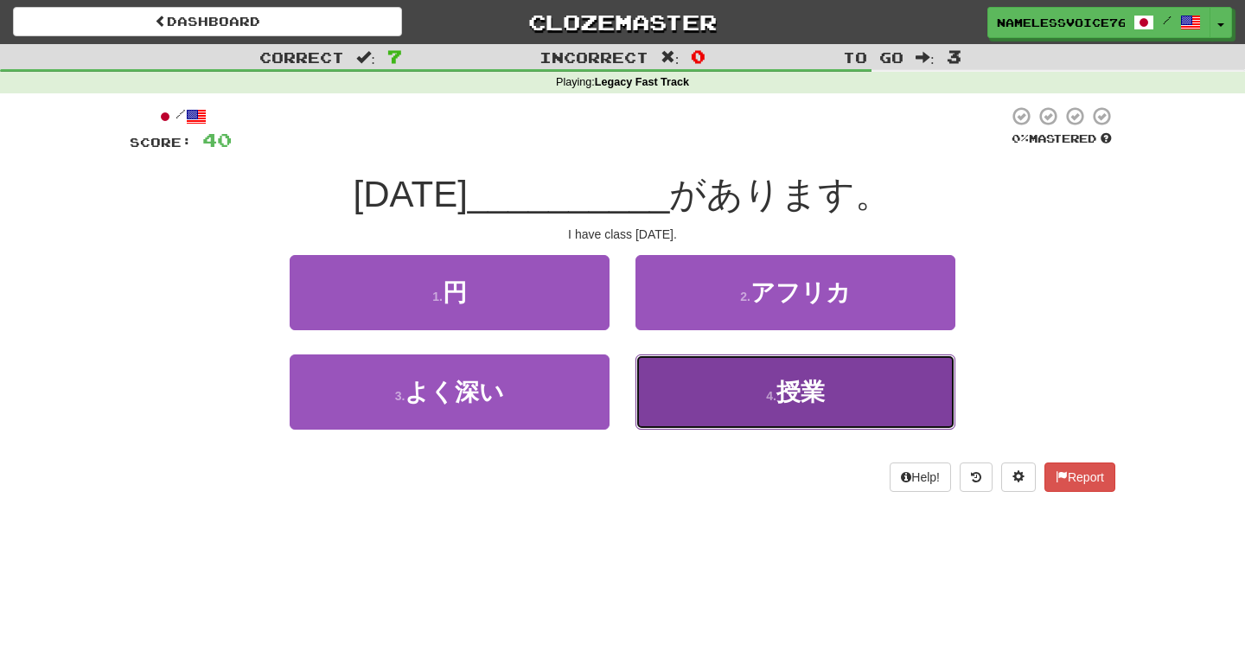
click at [660, 392] on button "4 . 授業" at bounding box center [796, 392] width 320 height 75
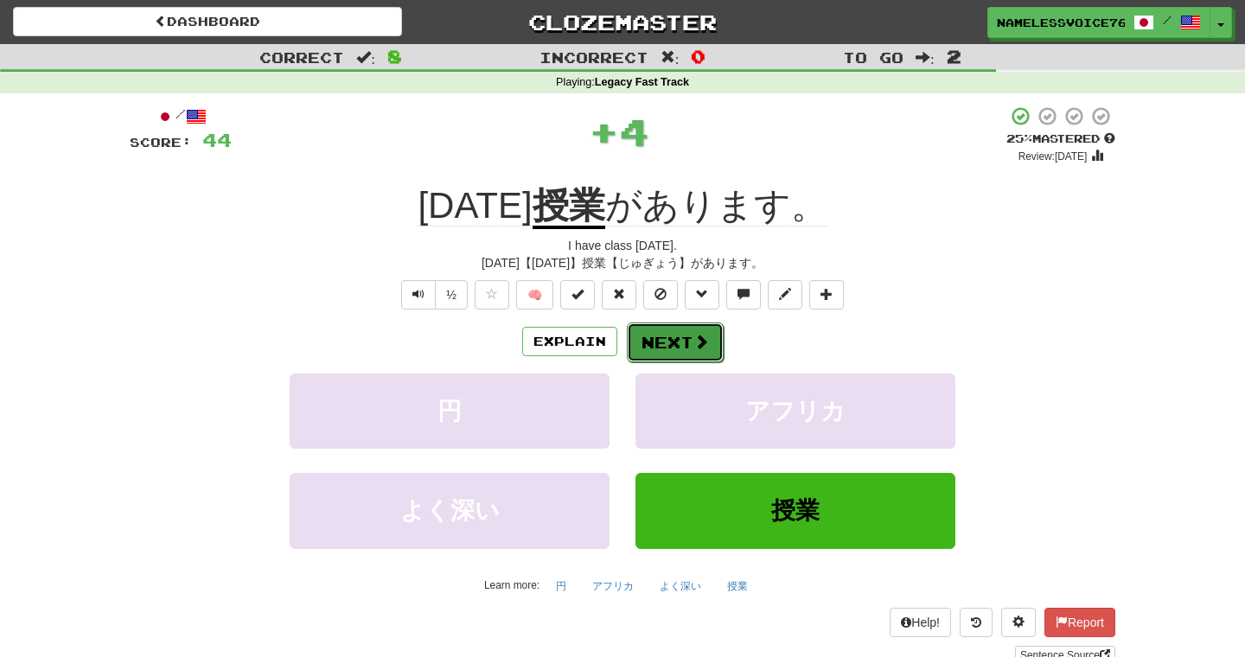
click at [676, 330] on button "Next" at bounding box center [675, 343] width 97 height 40
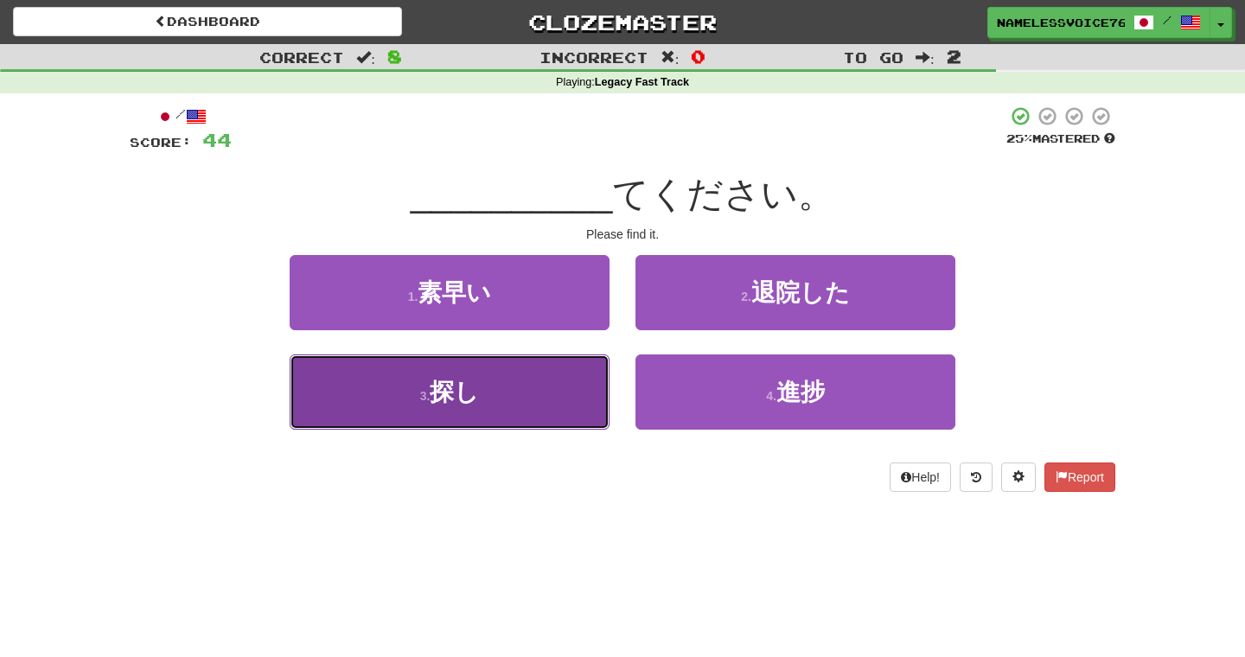
click at [574, 380] on button "3 . 探し" at bounding box center [450, 392] width 320 height 75
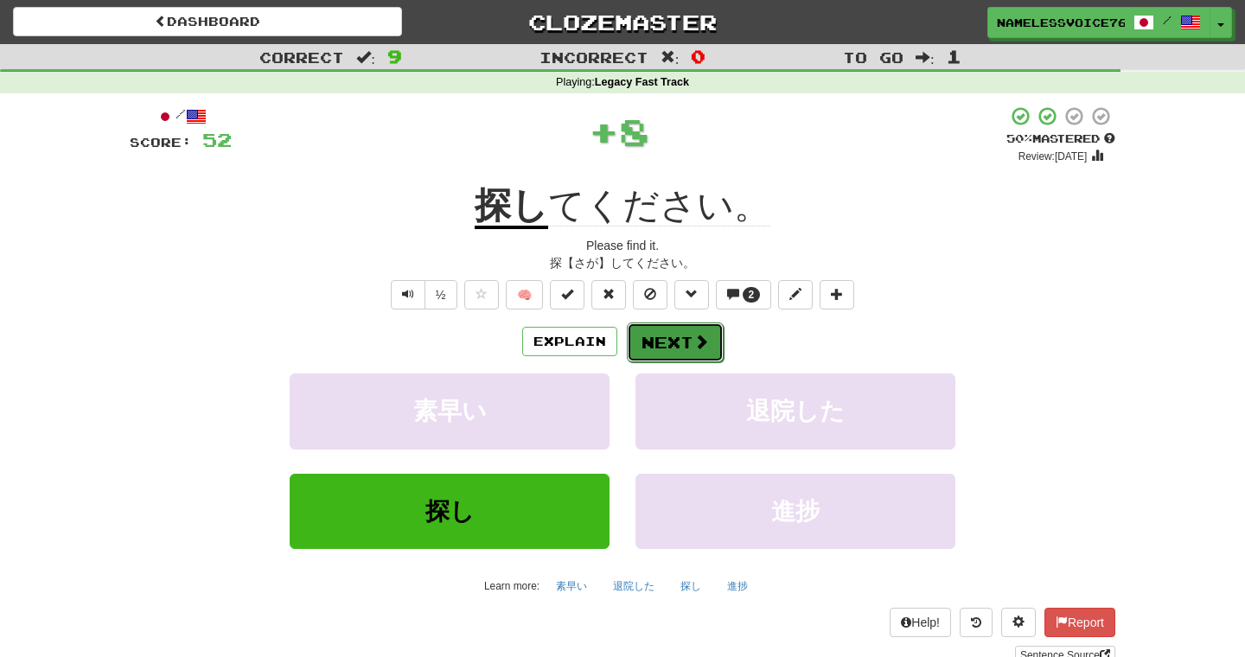
click at [671, 361] on button "Next" at bounding box center [675, 343] width 97 height 40
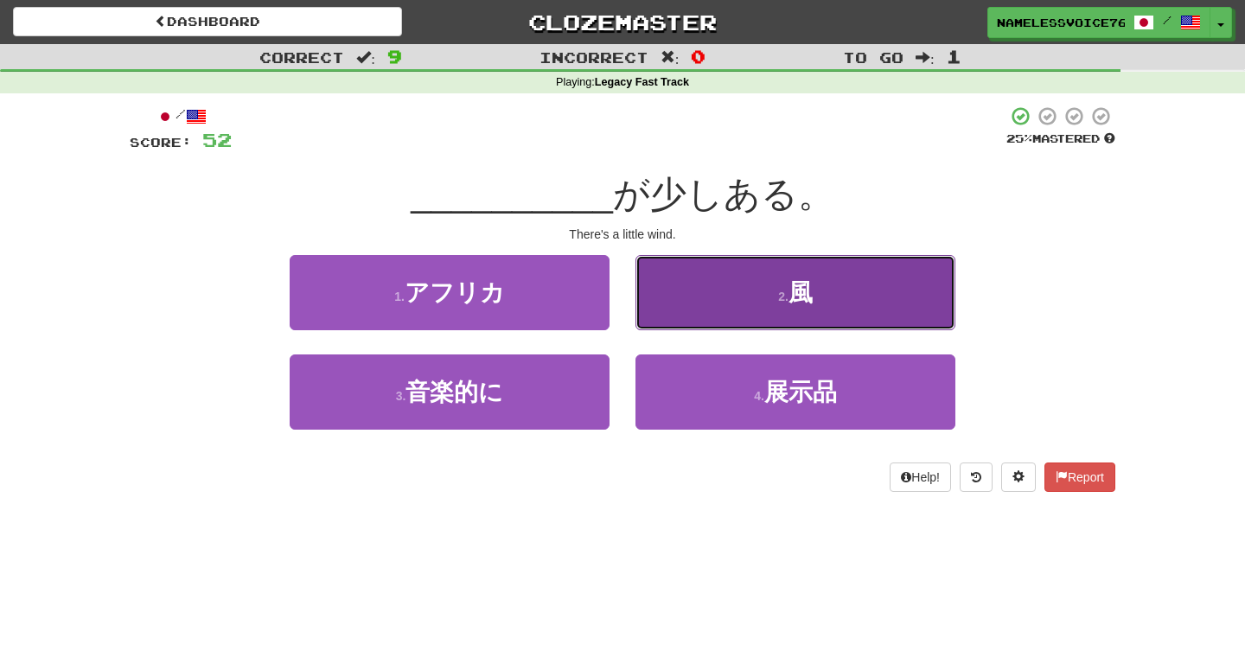
click at [695, 301] on button "2 . 風" at bounding box center [796, 292] width 320 height 75
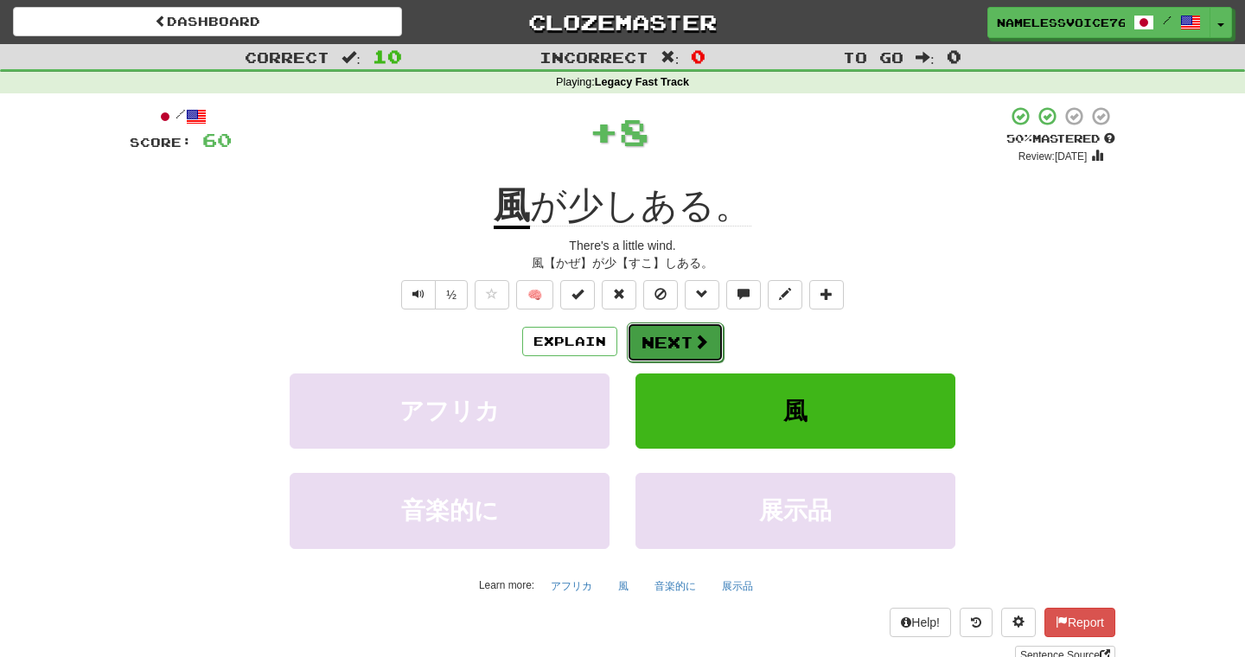
click at [673, 344] on button "Next" at bounding box center [675, 343] width 97 height 40
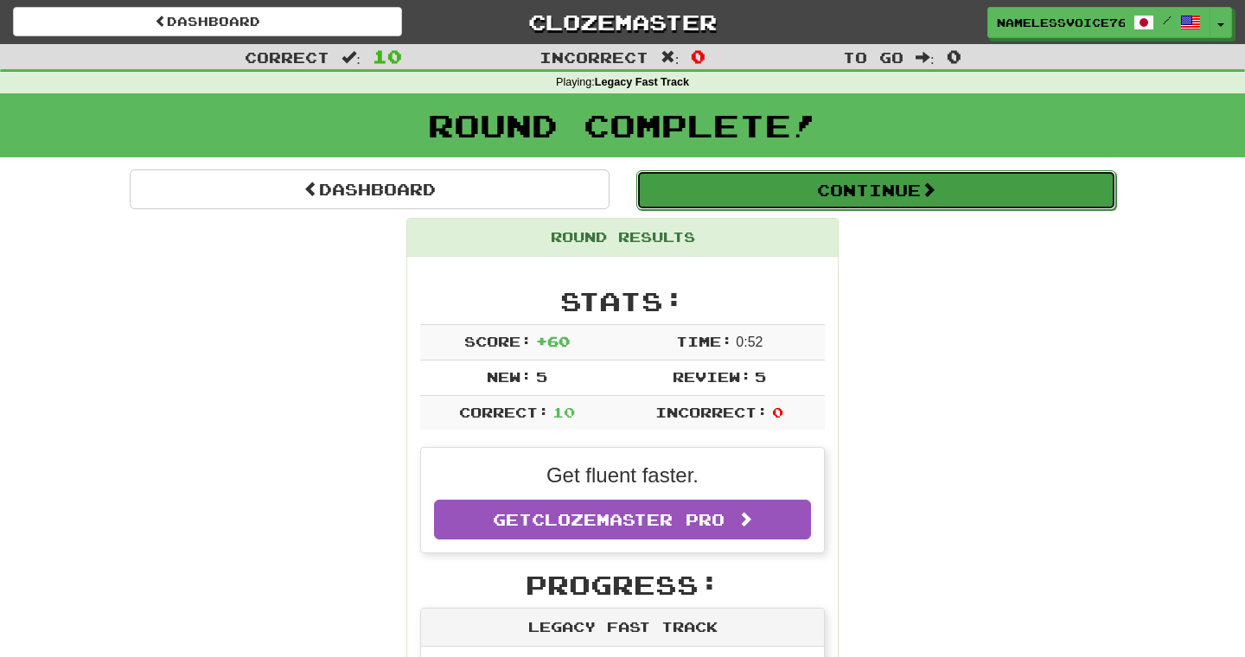
click at [717, 199] on button "Continue" at bounding box center [877, 190] width 480 height 40
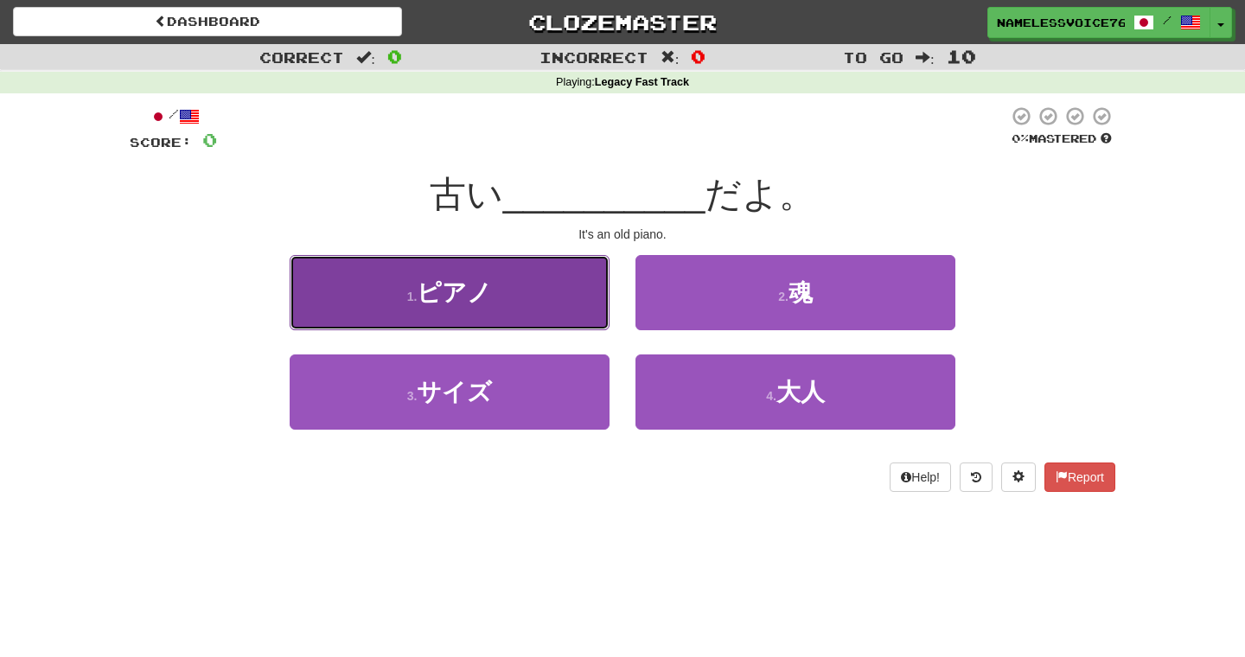
click at [508, 287] on button "1 . ピアノ" at bounding box center [450, 292] width 320 height 75
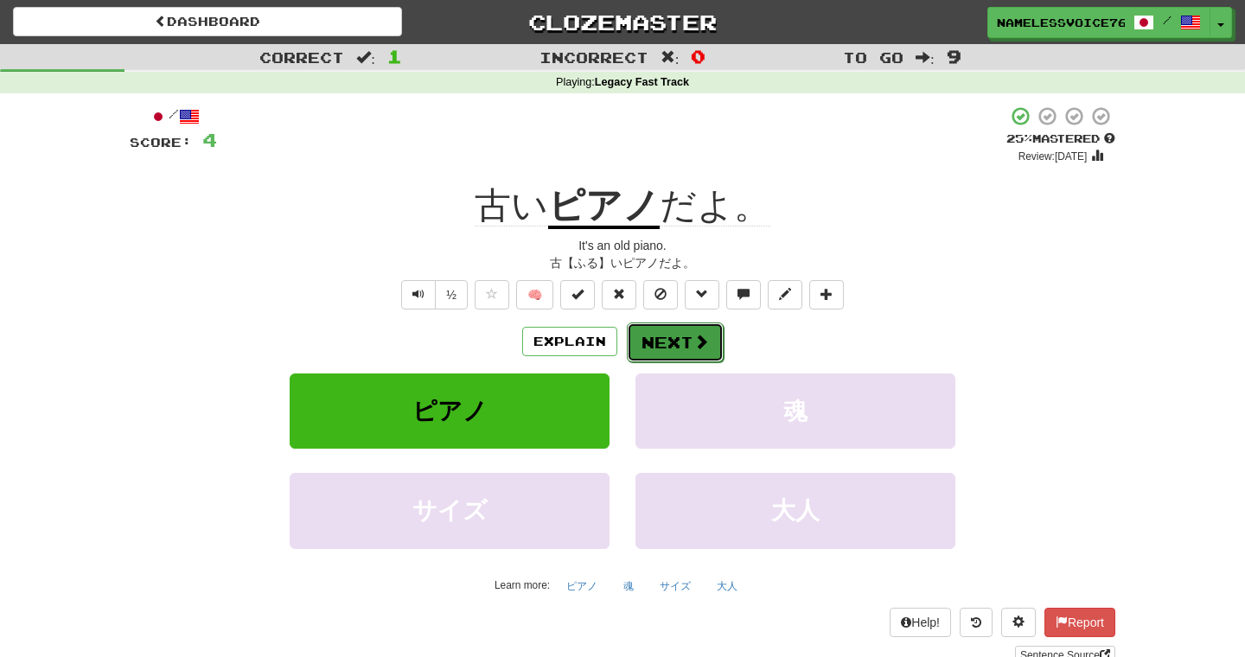
click at [645, 349] on button "Next" at bounding box center [675, 343] width 97 height 40
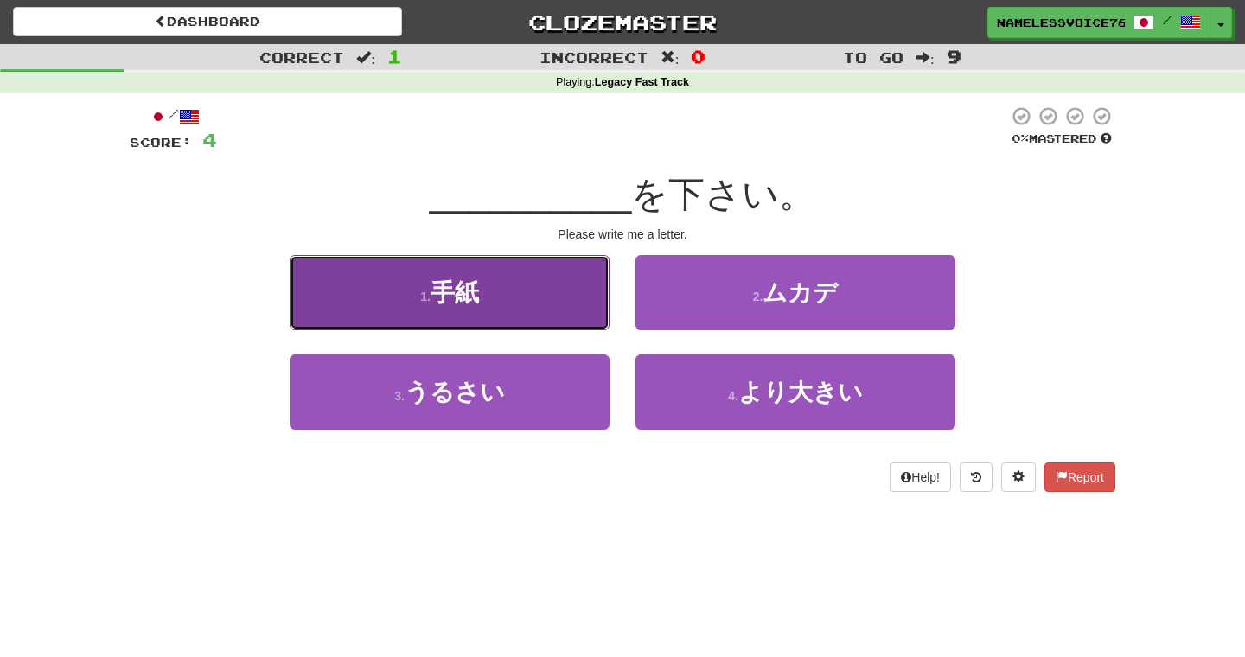
click at [564, 303] on button "1 . 手紙" at bounding box center [450, 292] width 320 height 75
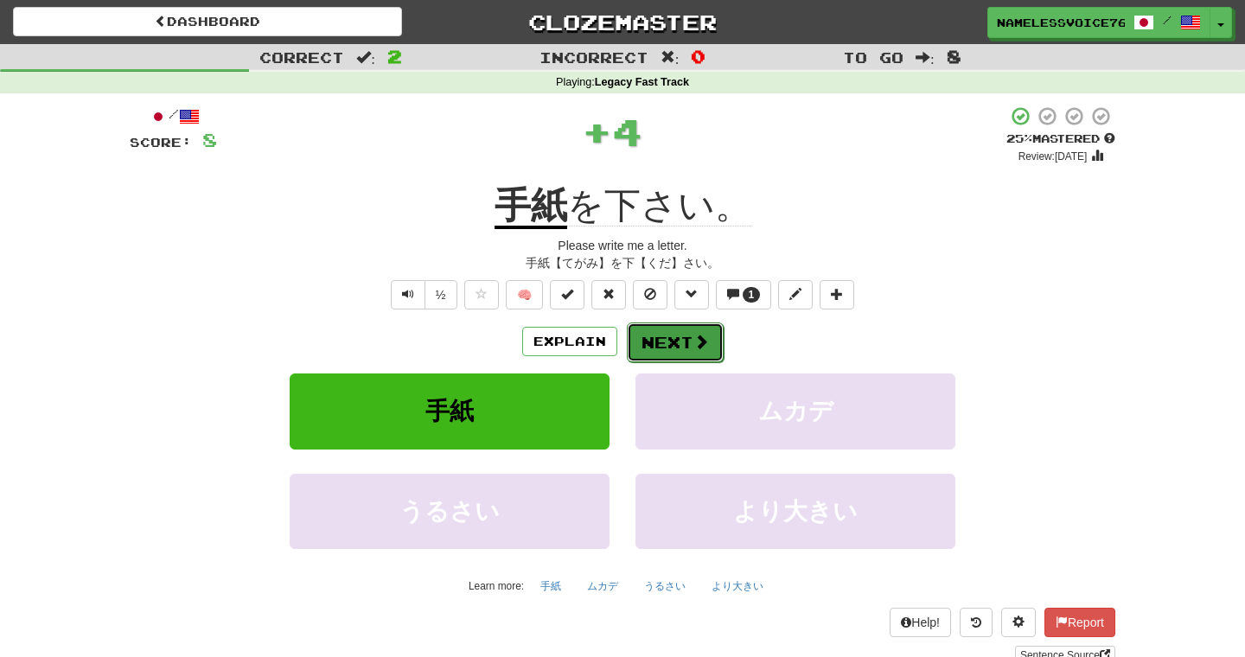
click at [655, 355] on button "Next" at bounding box center [675, 343] width 97 height 40
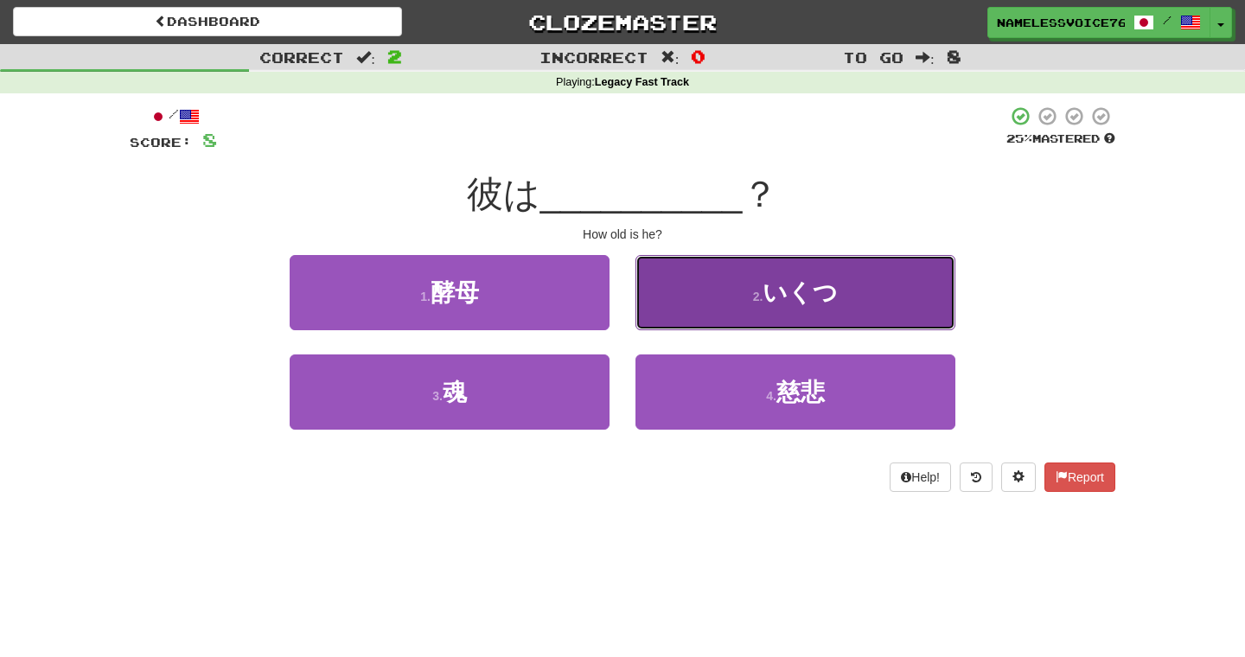
click at [680, 312] on button "2 . いくつ" at bounding box center [796, 292] width 320 height 75
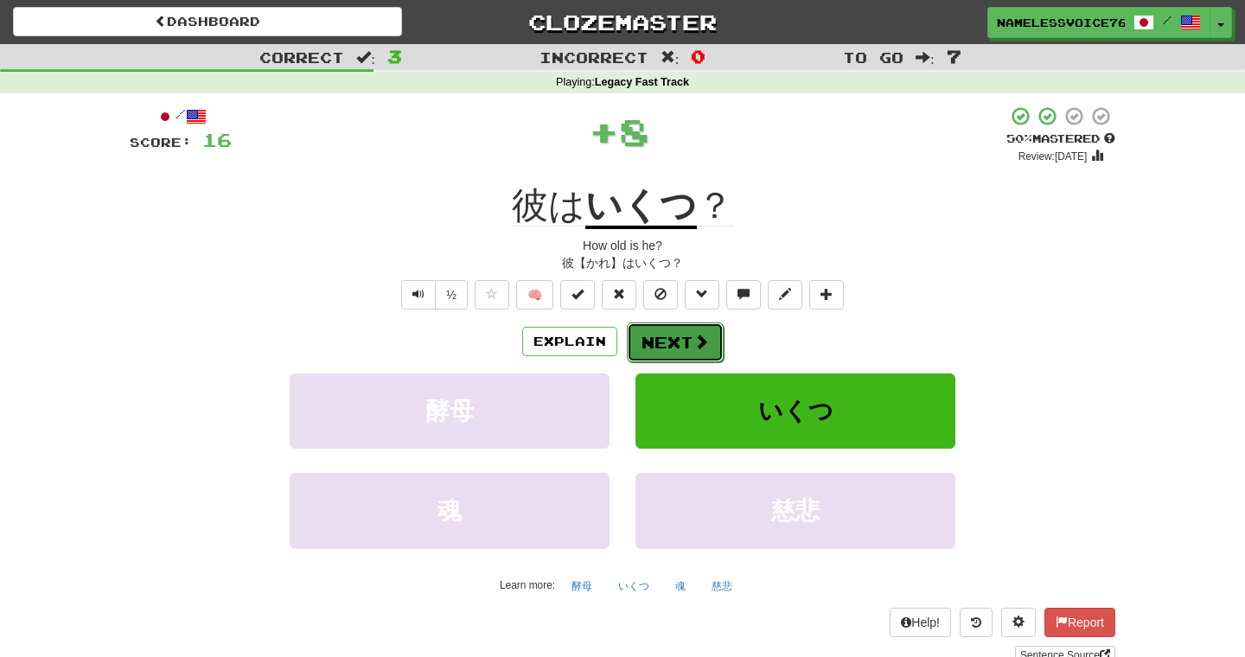
click at [678, 350] on button "Next" at bounding box center [675, 343] width 97 height 40
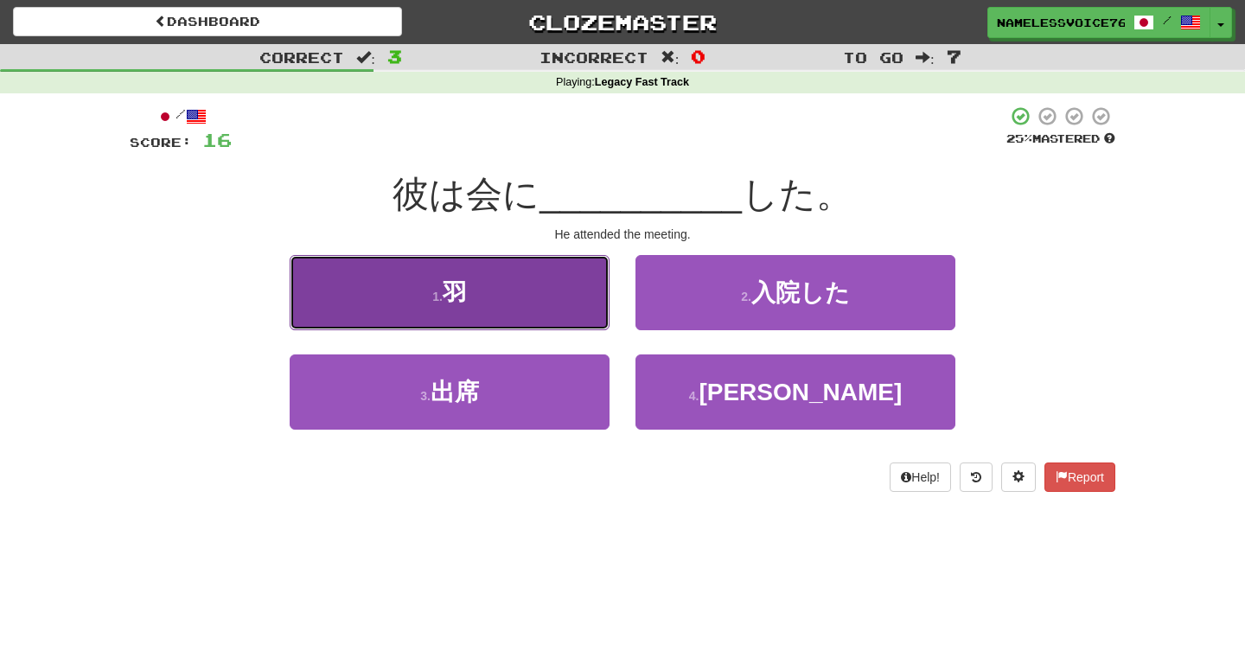
click at [593, 285] on button "1 . 羽" at bounding box center [450, 292] width 320 height 75
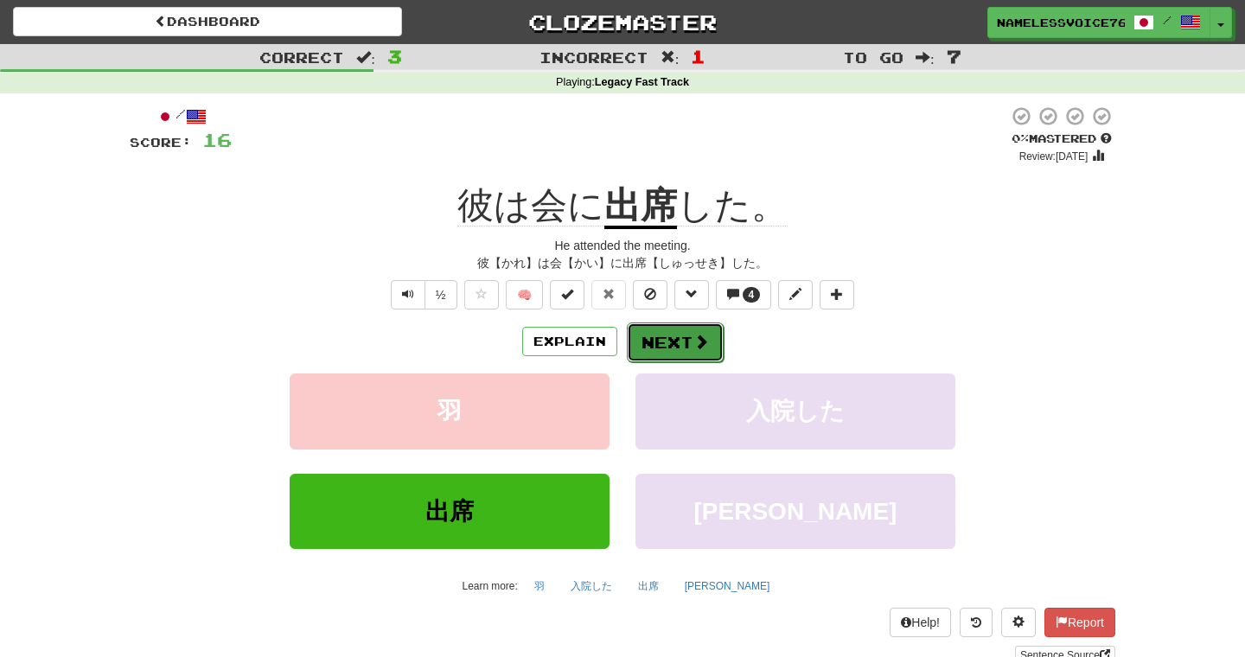
click at [646, 344] on button "Next" at bounding box center [675, 343] width 97 height 40
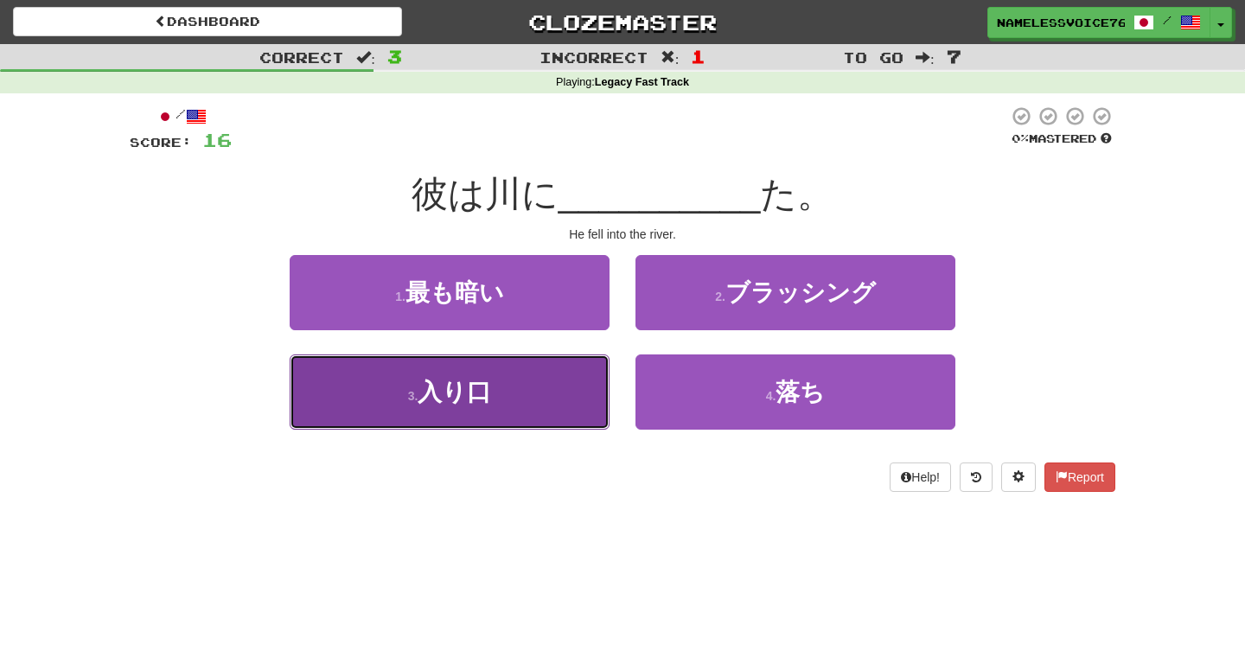
click at [578, 385] on button "3 . 入り口" at bounding box center [450, 392] width 320 height 75
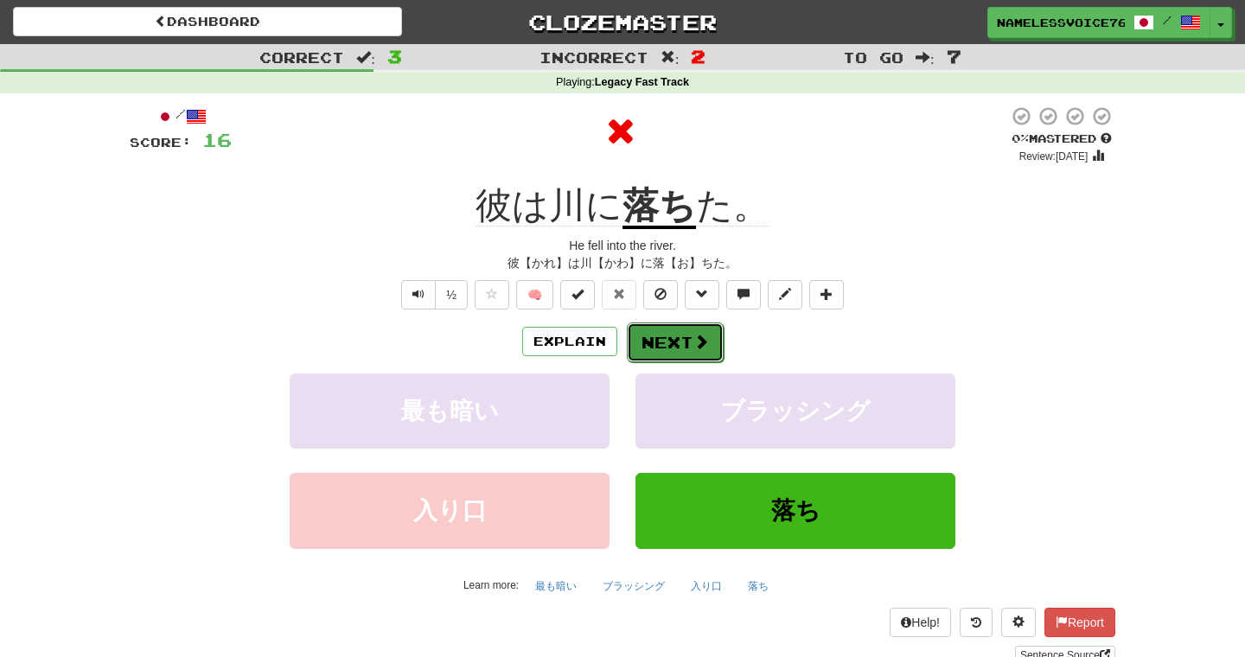
click at [677, 345] on button "Next" at bounding box center [675, 343] width 97 height 40
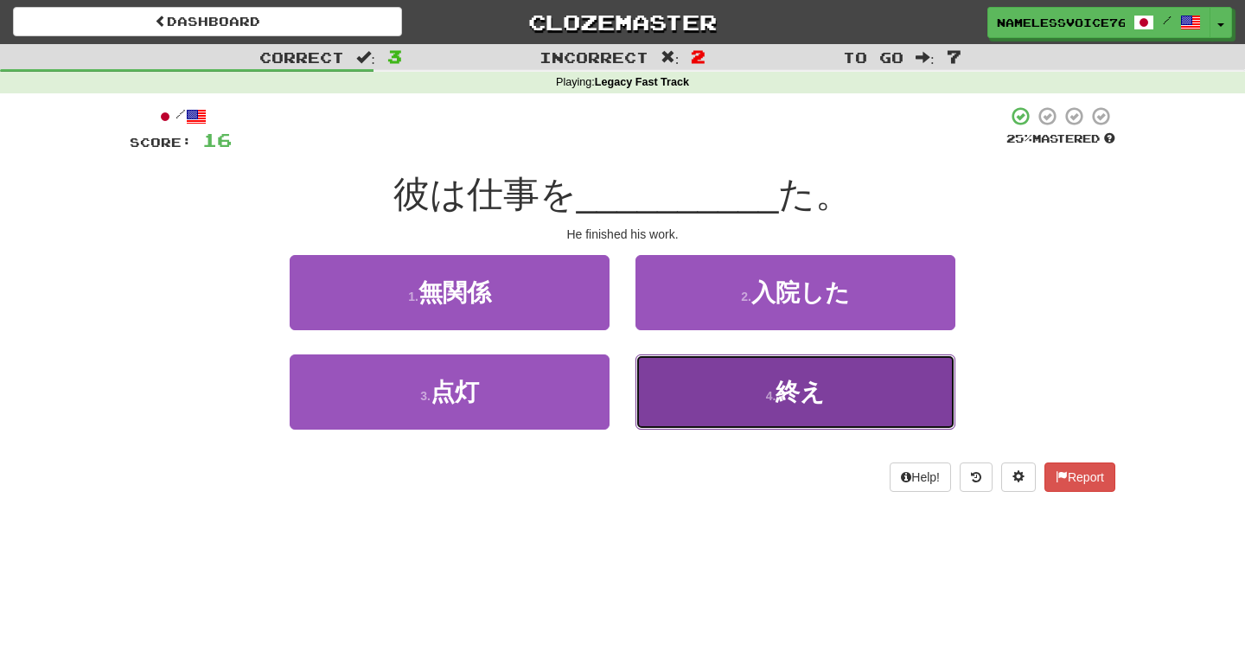
click at [689, 387] on button "4 . 終え" at bounding box center [796, 392] width 320 height 75
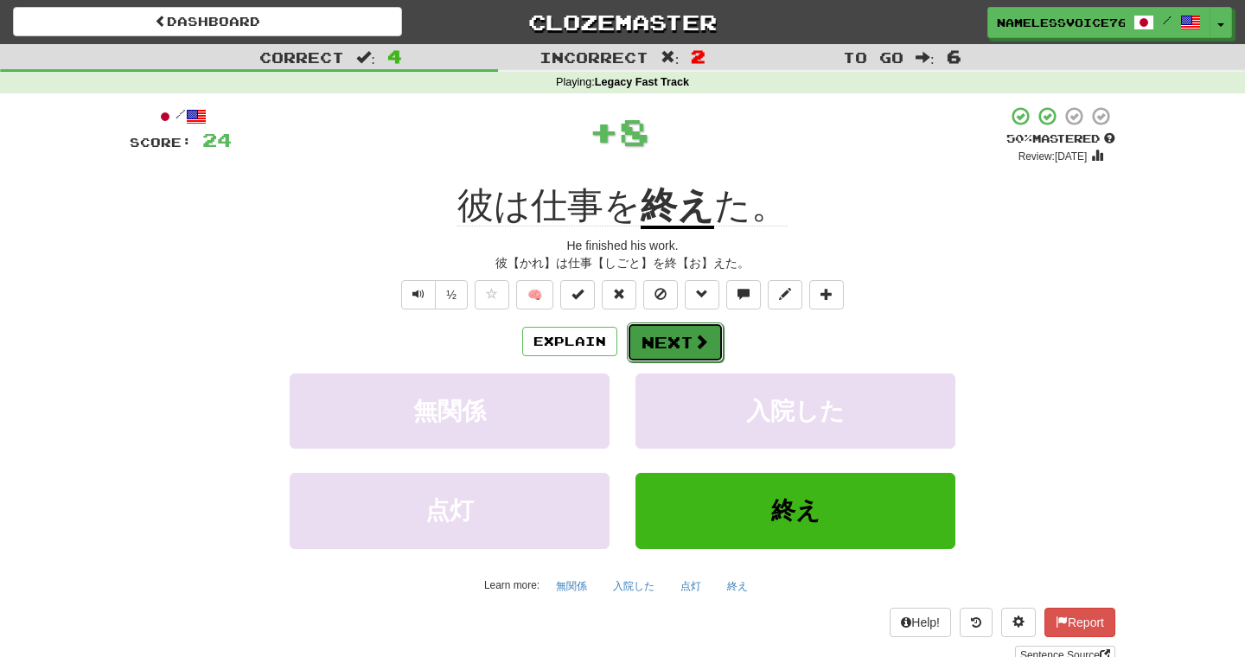
click at [659, 323] on button "Next" at bounding box center [675, 343] width 97 height 40
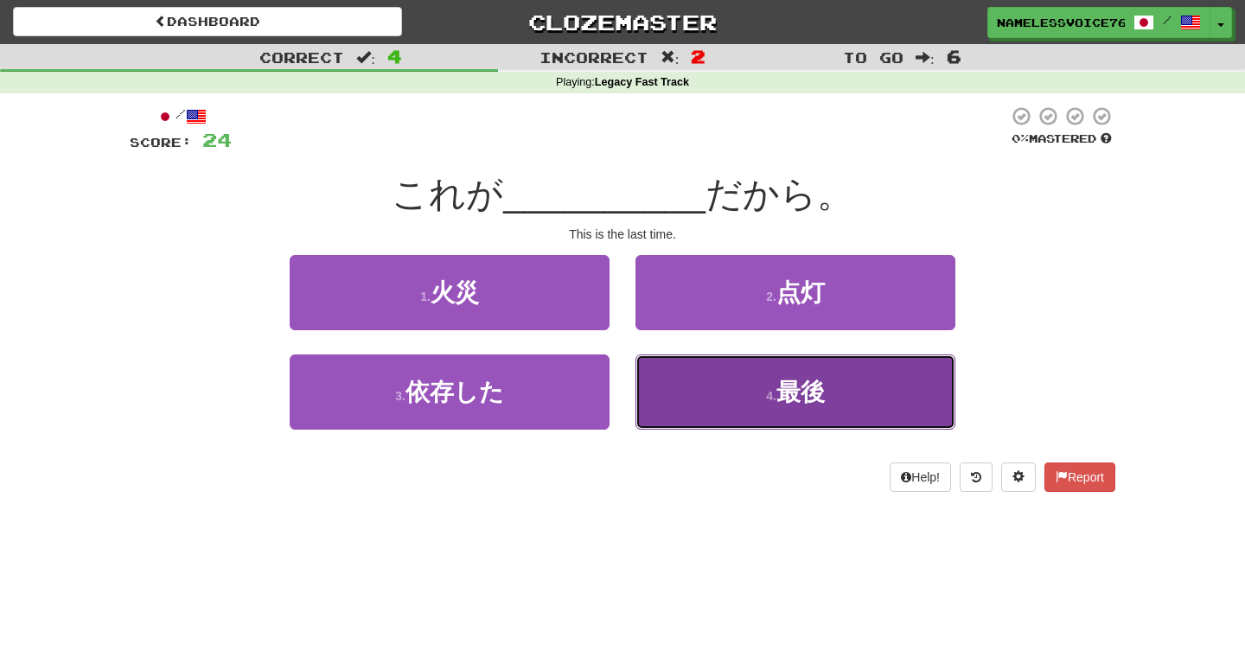
click at [669, 370] on button "4 . 最後" at bounding box center [796, 392] width 320 height 75
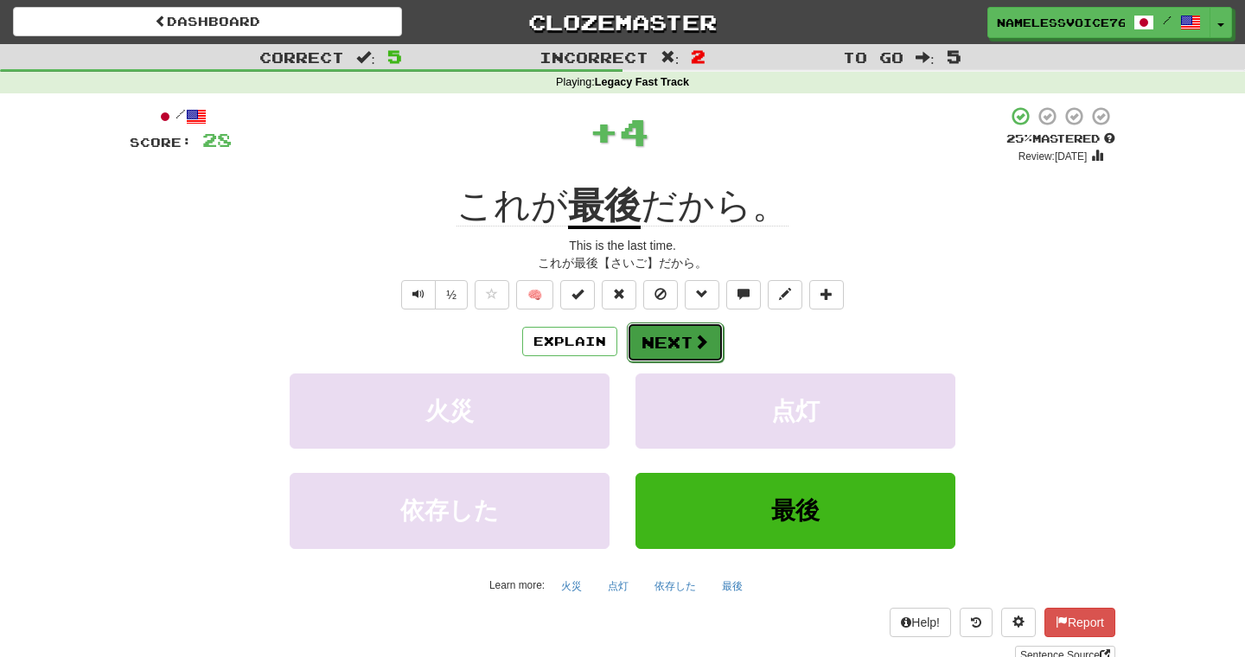
click at [657, 353] on button "Next" at bounding box center [675, 343] width 97 height 40
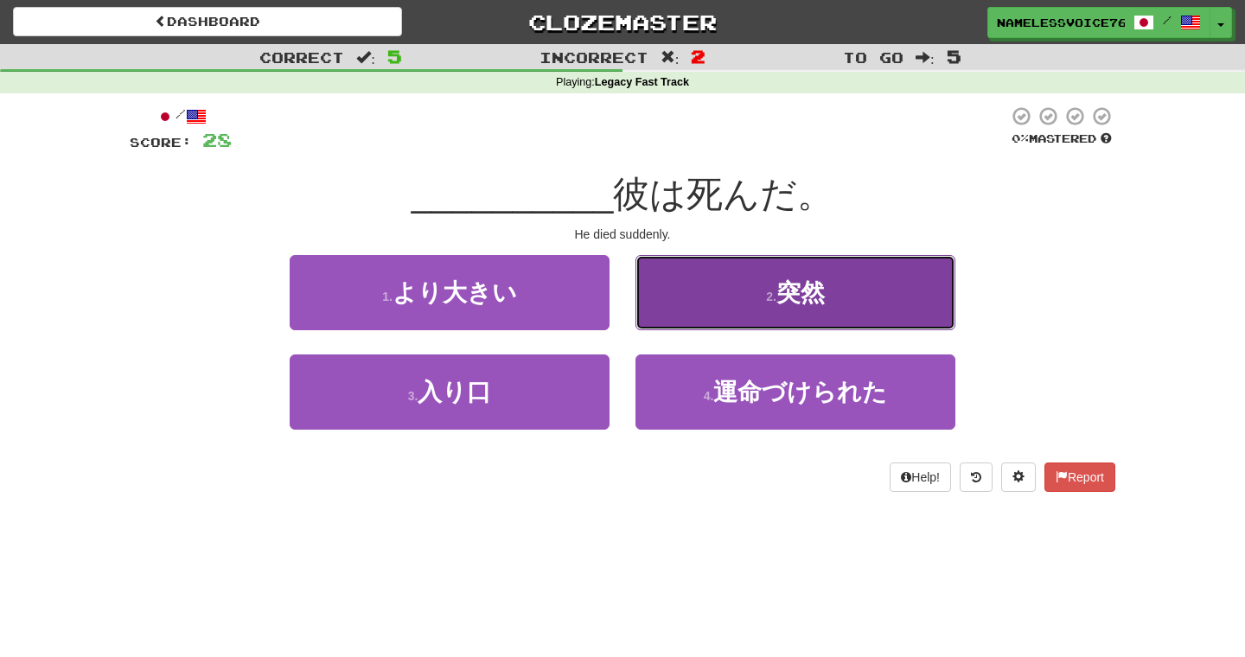
click at [670, 320] on button "2 . 突然" at bounding box center [796, 292] width 320 height 75
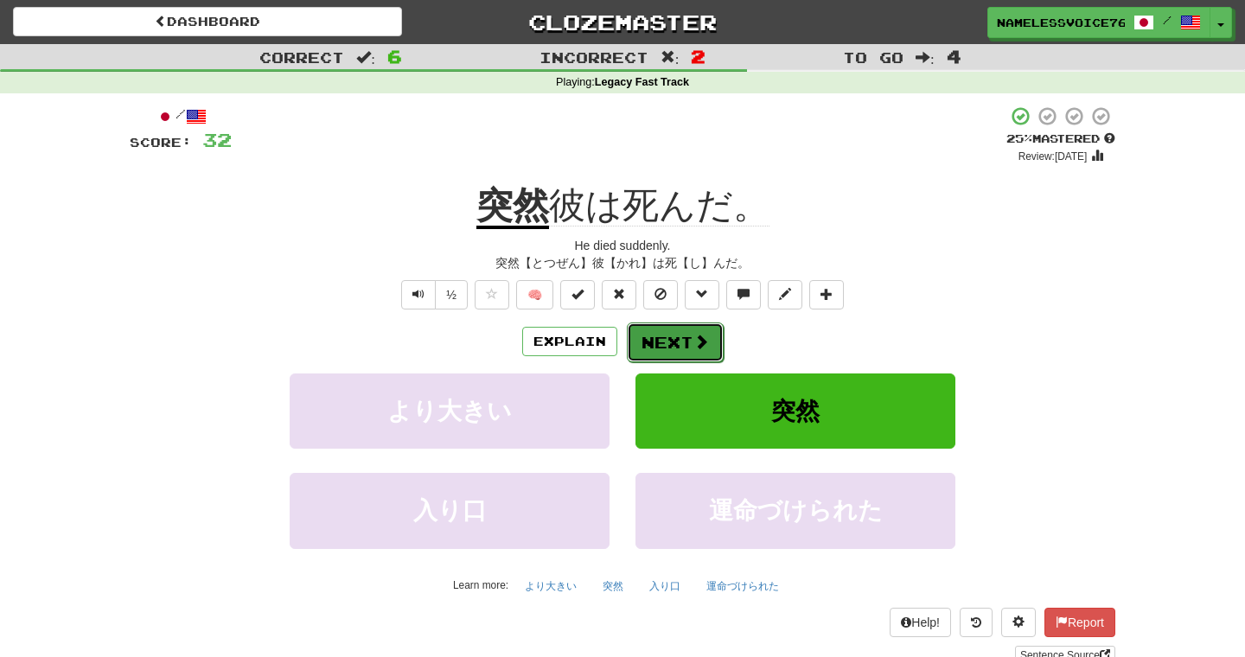
click at [677, 347] on button "Next" at bounding box center [675, 343] width 97 height 40
